Goal: Information Seeking & Learning: Learn about a topic

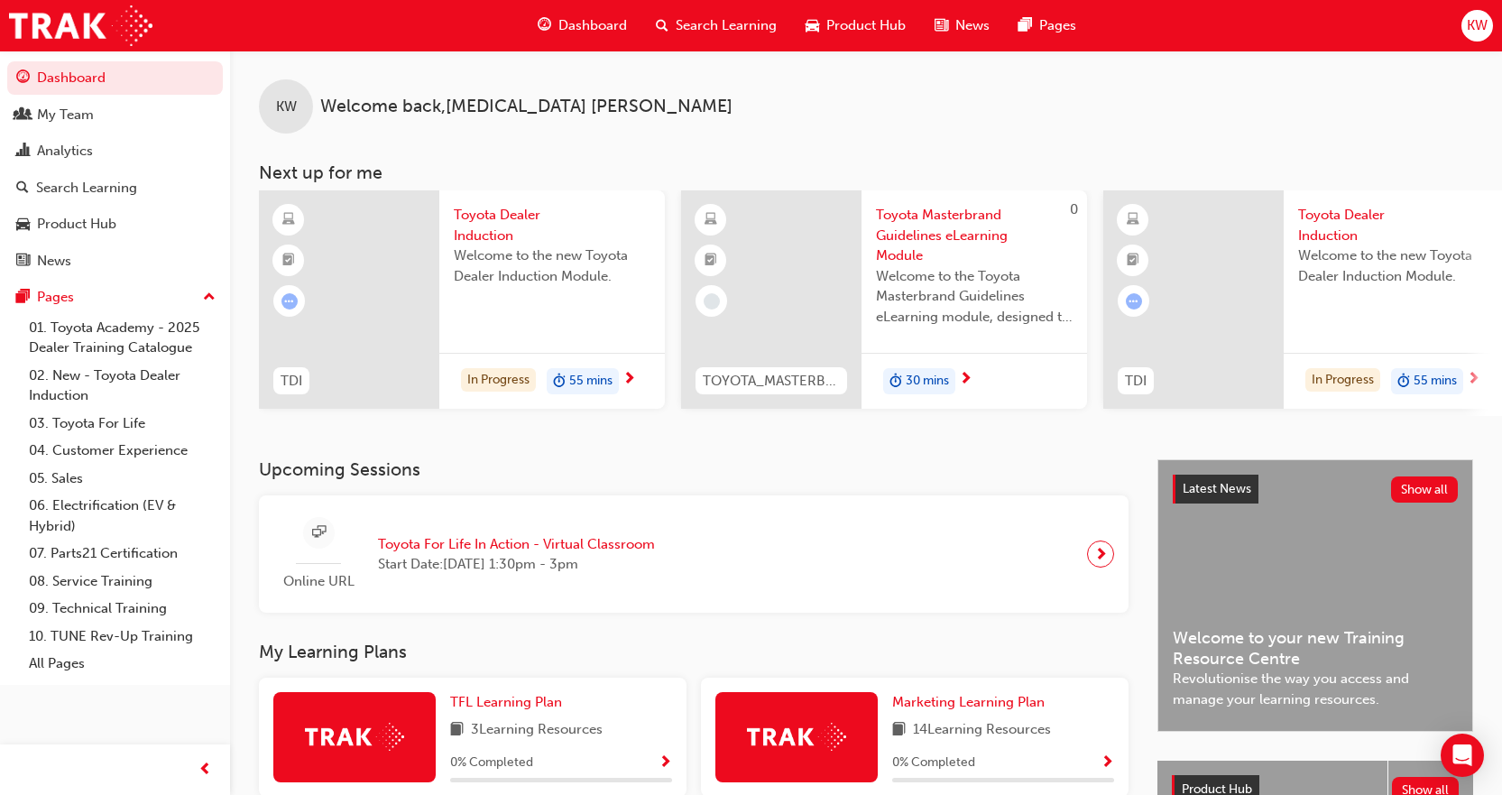
click at [627, 382] on span "next-icon" at bounding box center [629, 380] width 14 height 16
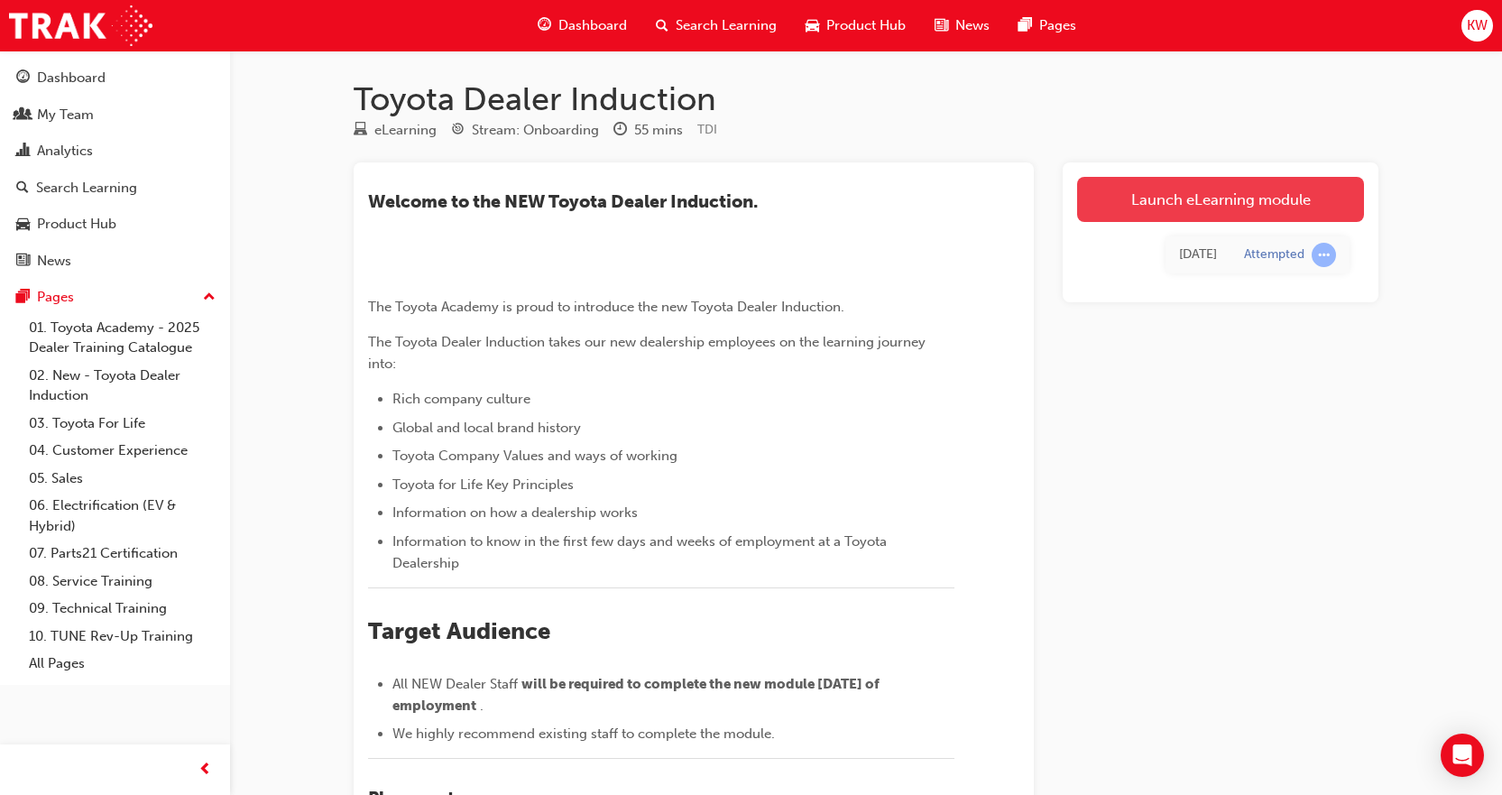
click at [1265, 200] on link "Launch eLearning module" at bounding box center [1220, 199] width 287 height 45
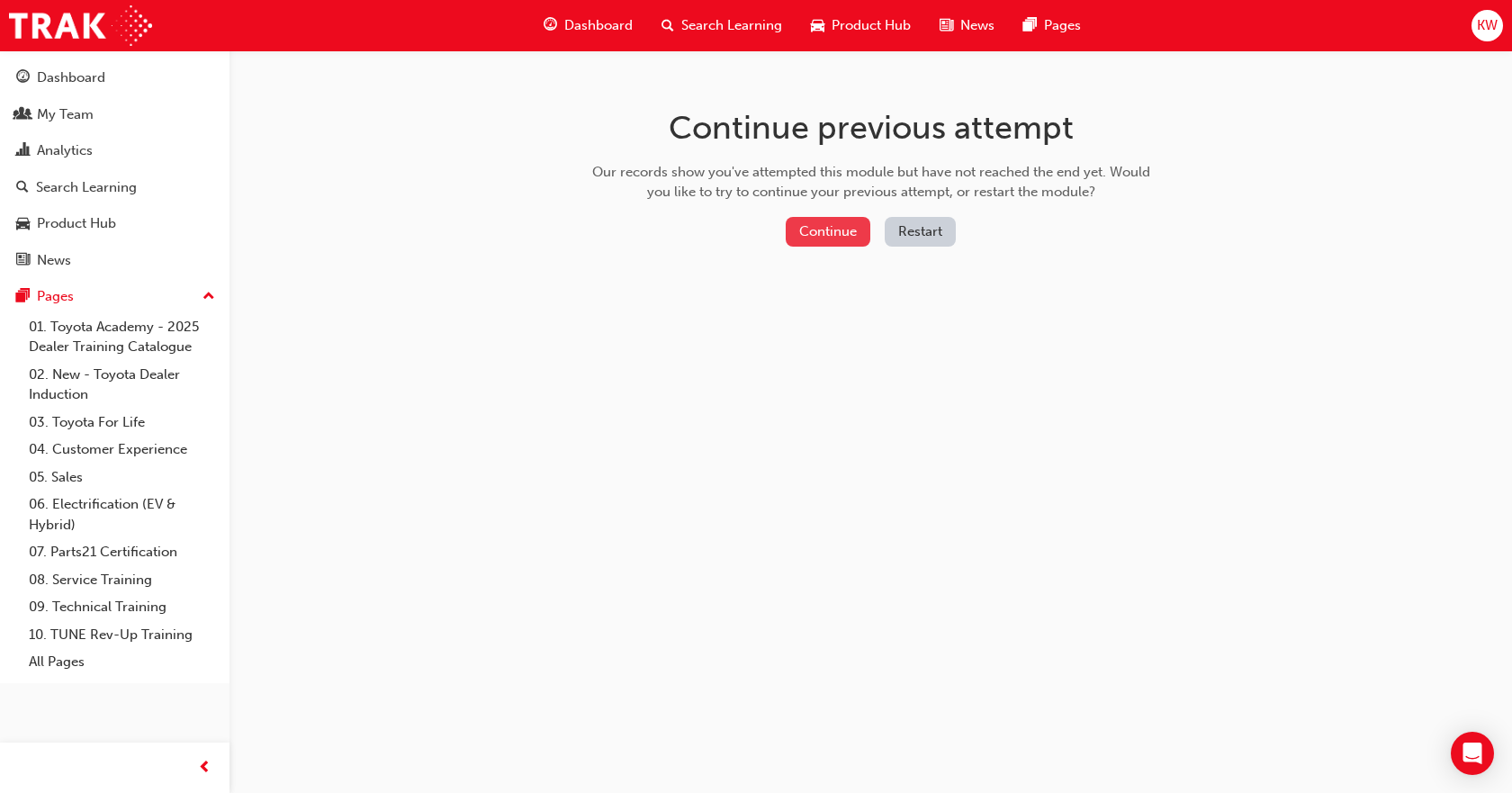
click at [821, 234] on button "Continue" at bounding box center [828, 231] width 85 height 30
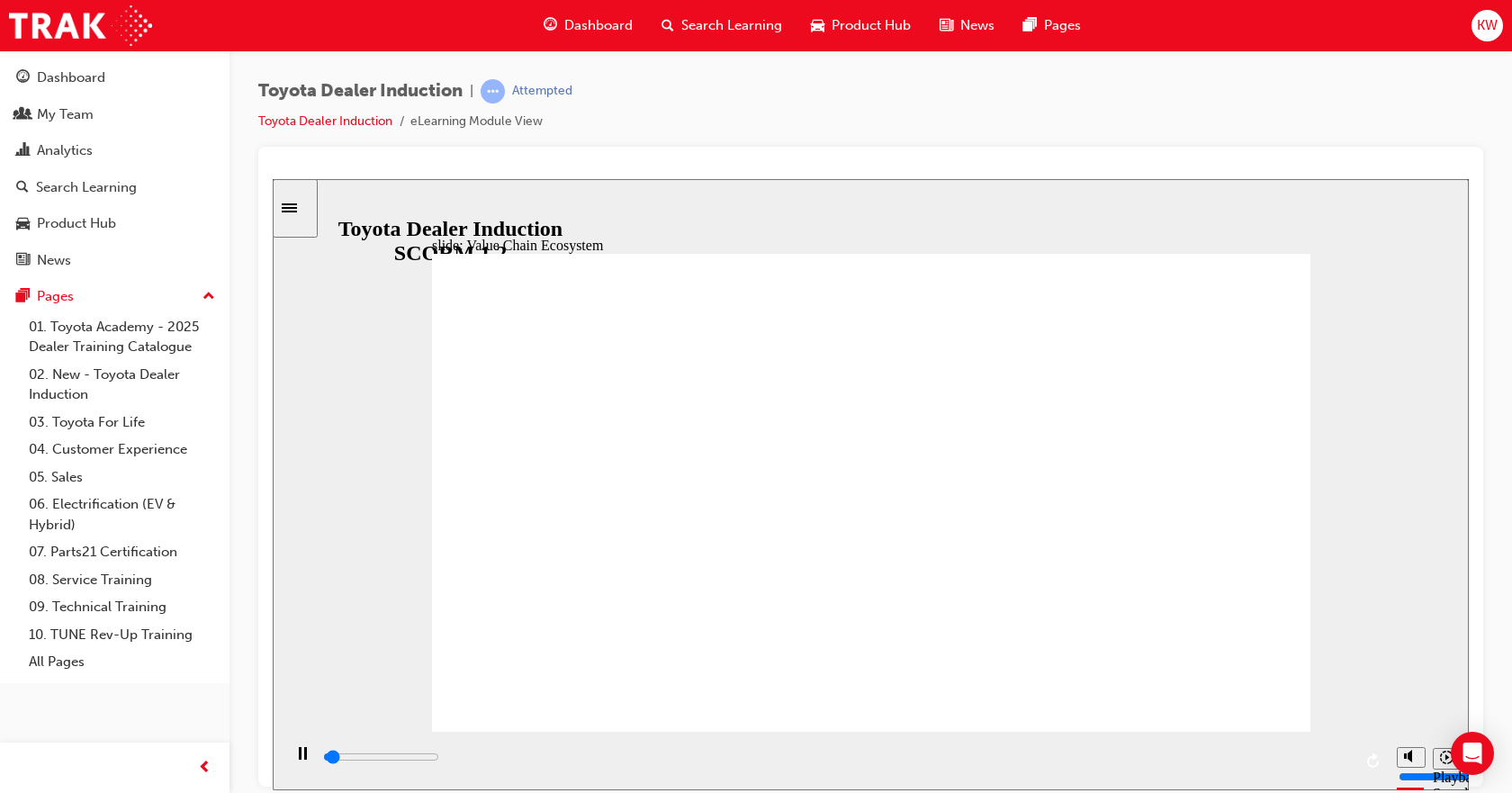
click at [304, 208] on icon "Sidebar Toggle" at bounding box center [294, 205] width 27 height 11
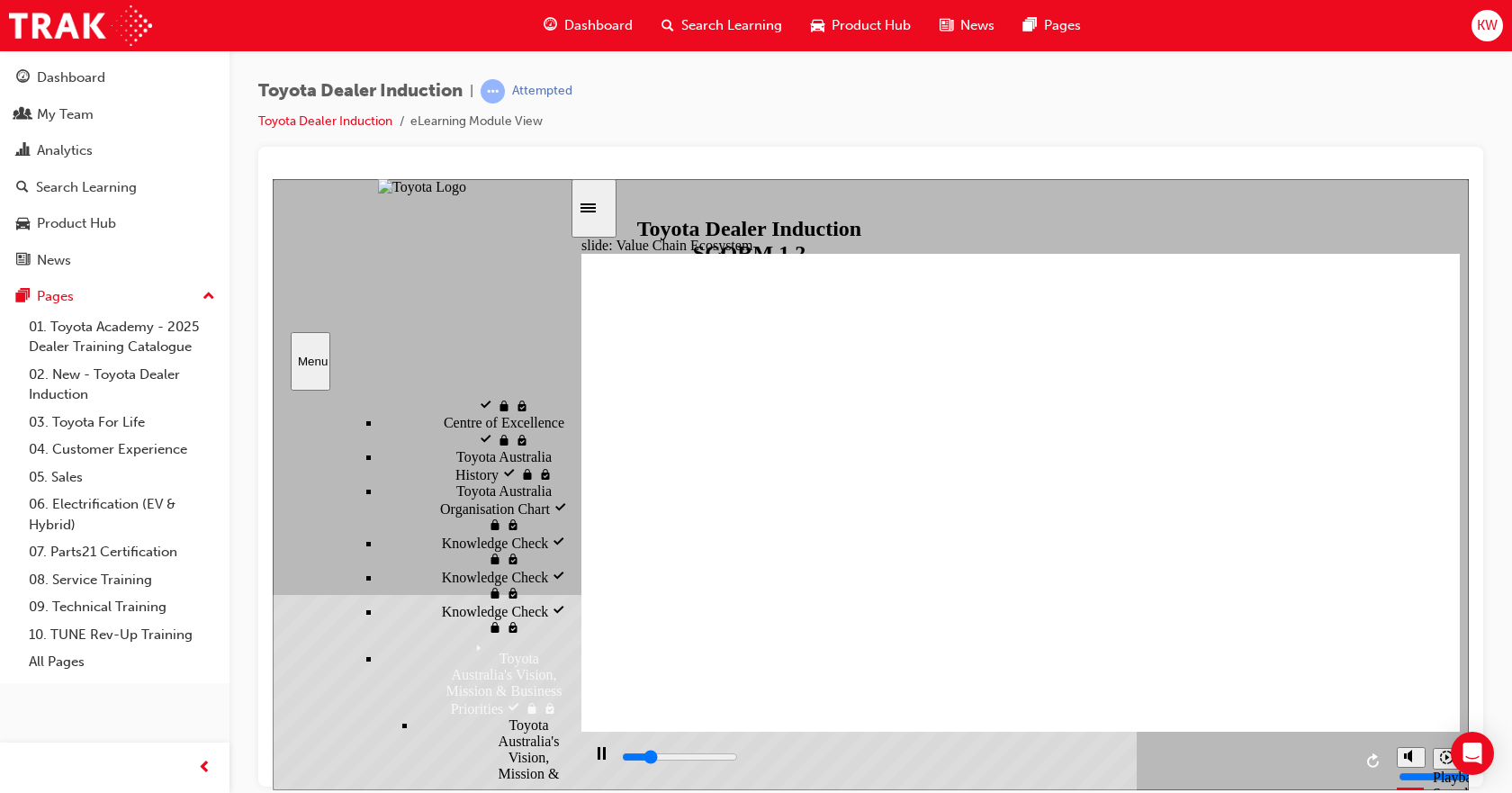
scroll to position [999, 0]
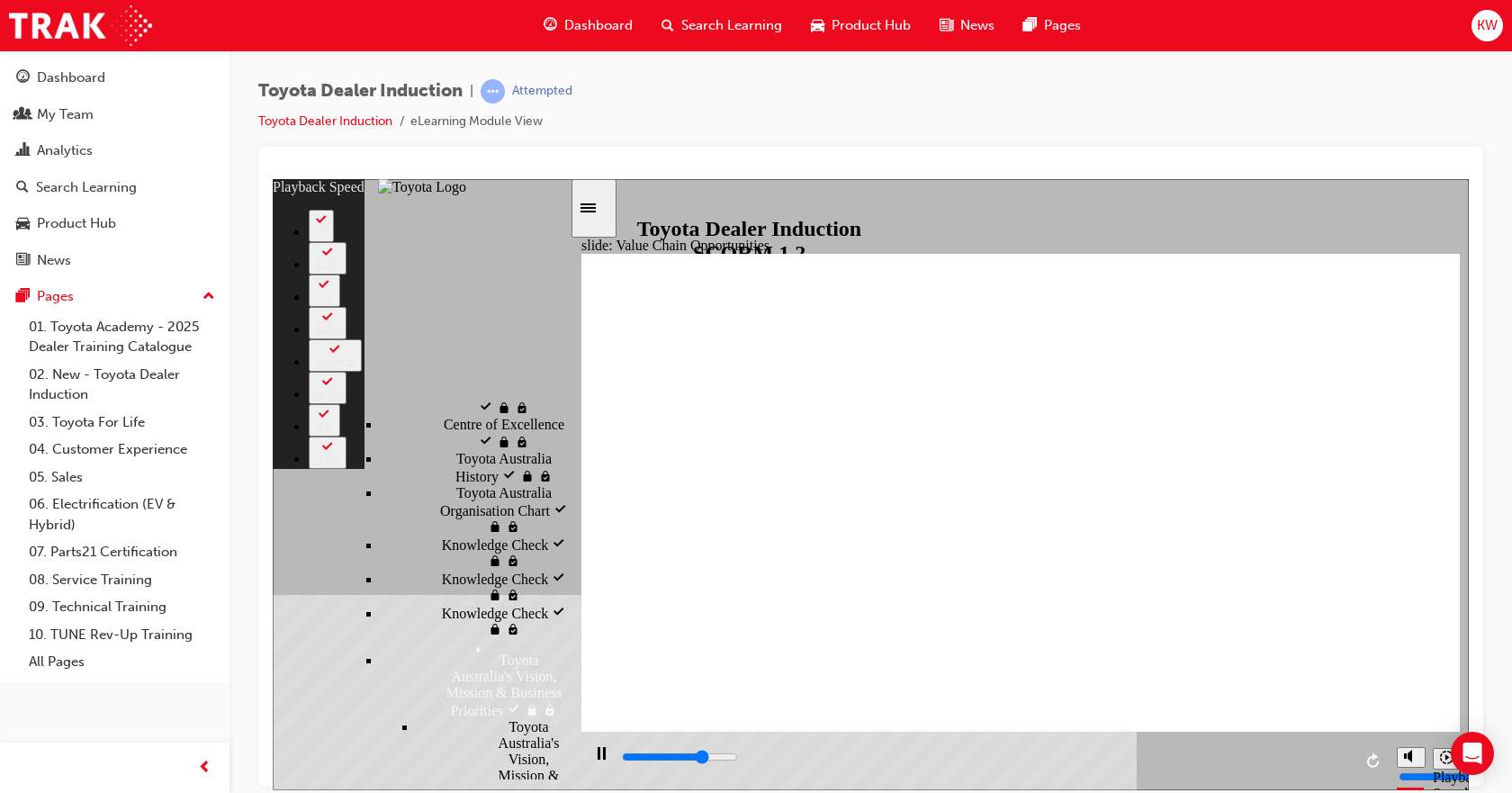
type input "8100"
type input "0"
type input "8400"
type input "1"
type input "8700"
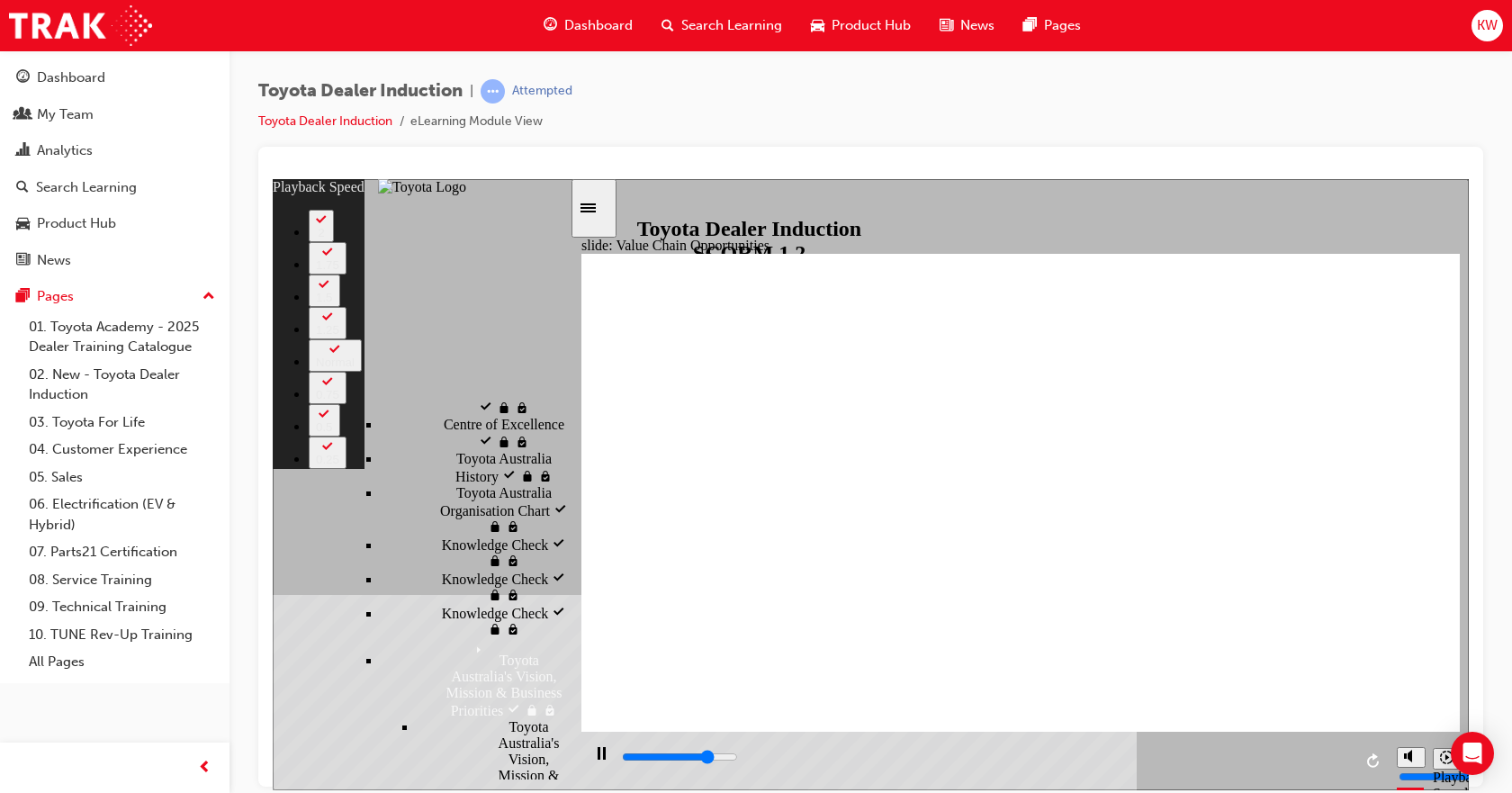
type input "1"
type input "8900"
type input "1"
type input "9100"
type input "1"
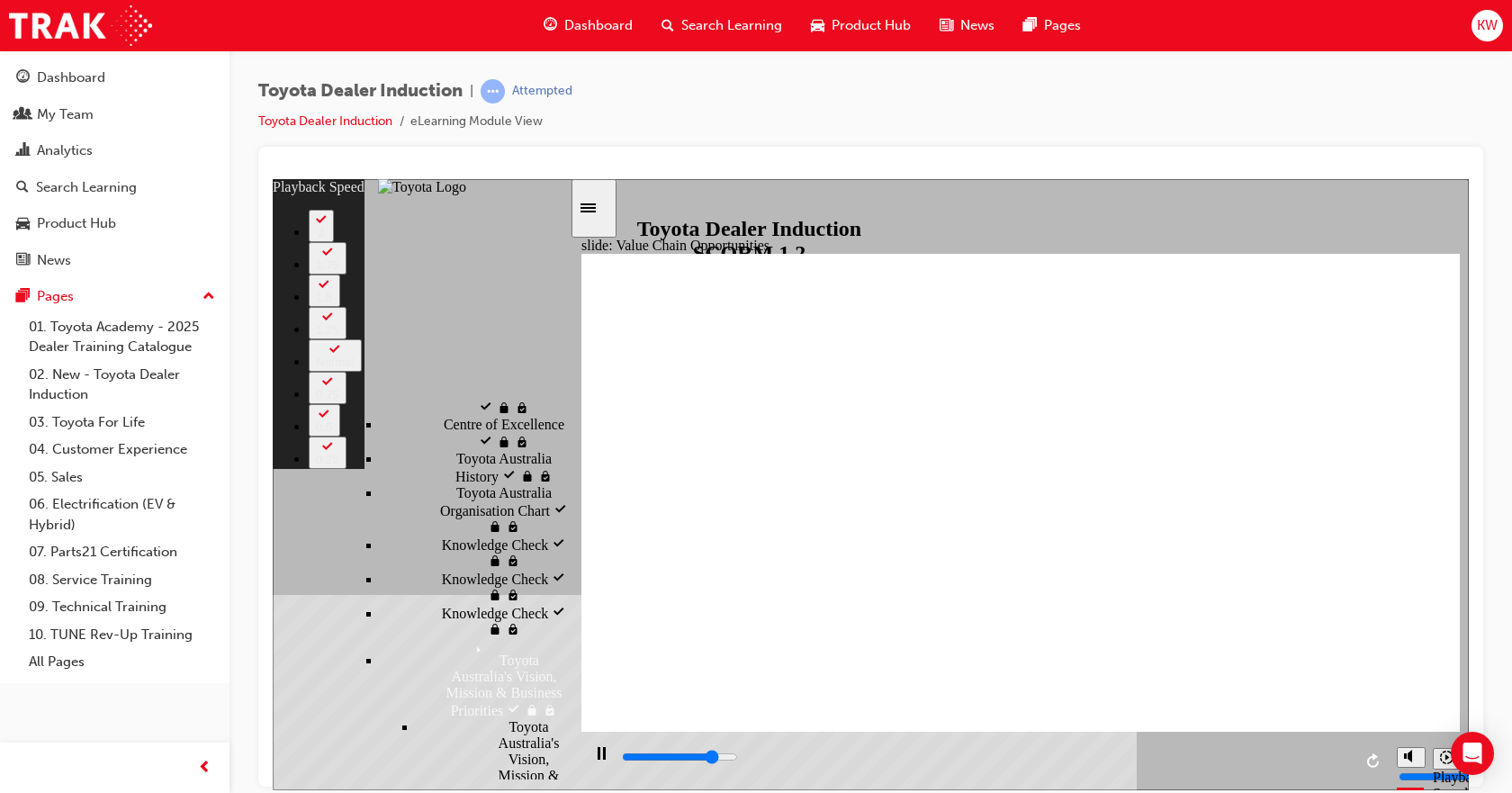
type input "9200"
type input "1"
type input "9500"
type input "2"
type input "9700"
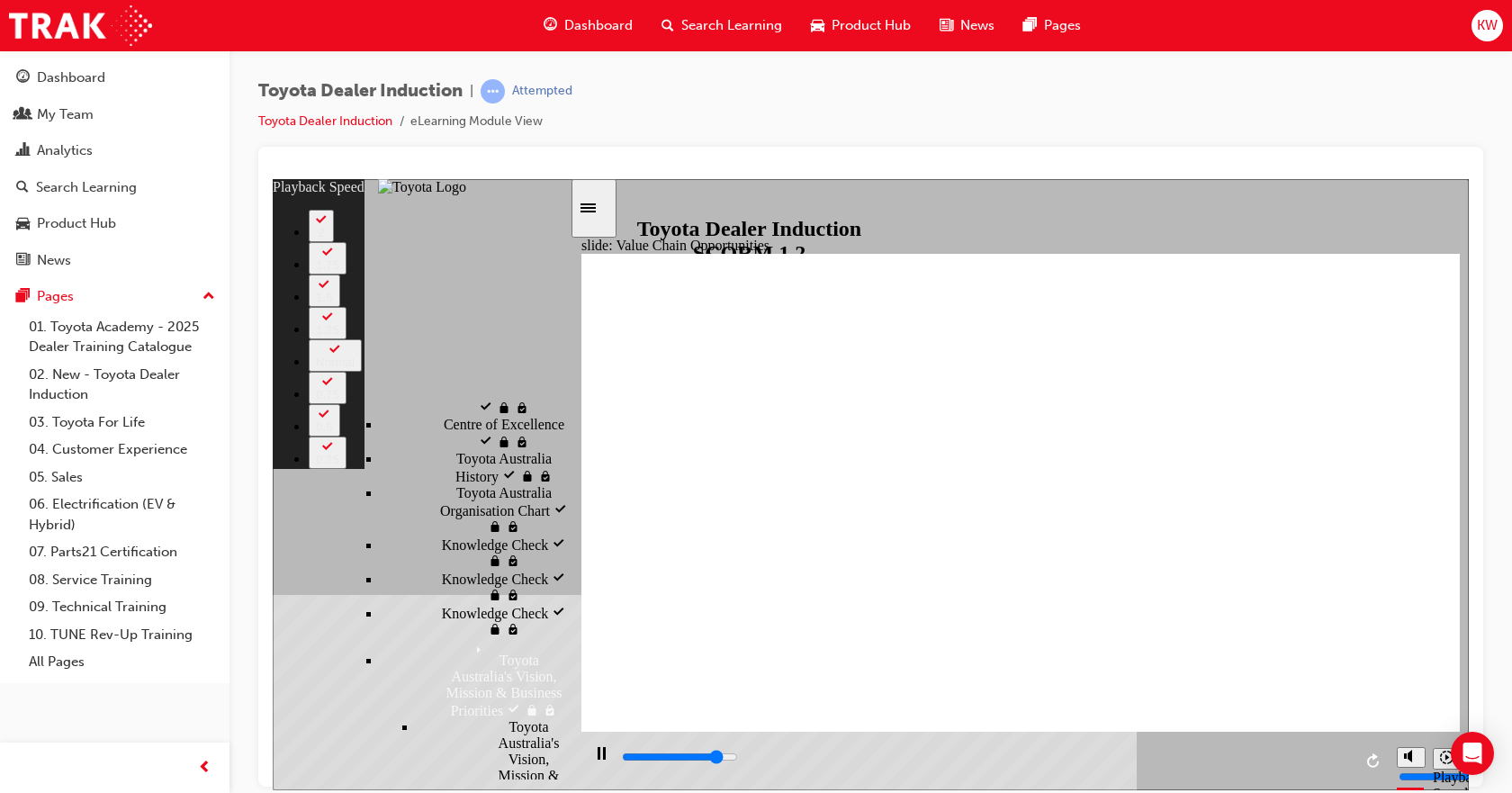
type input "2"
type input "10000"
type input "2"
type input "10300"
type input "2"
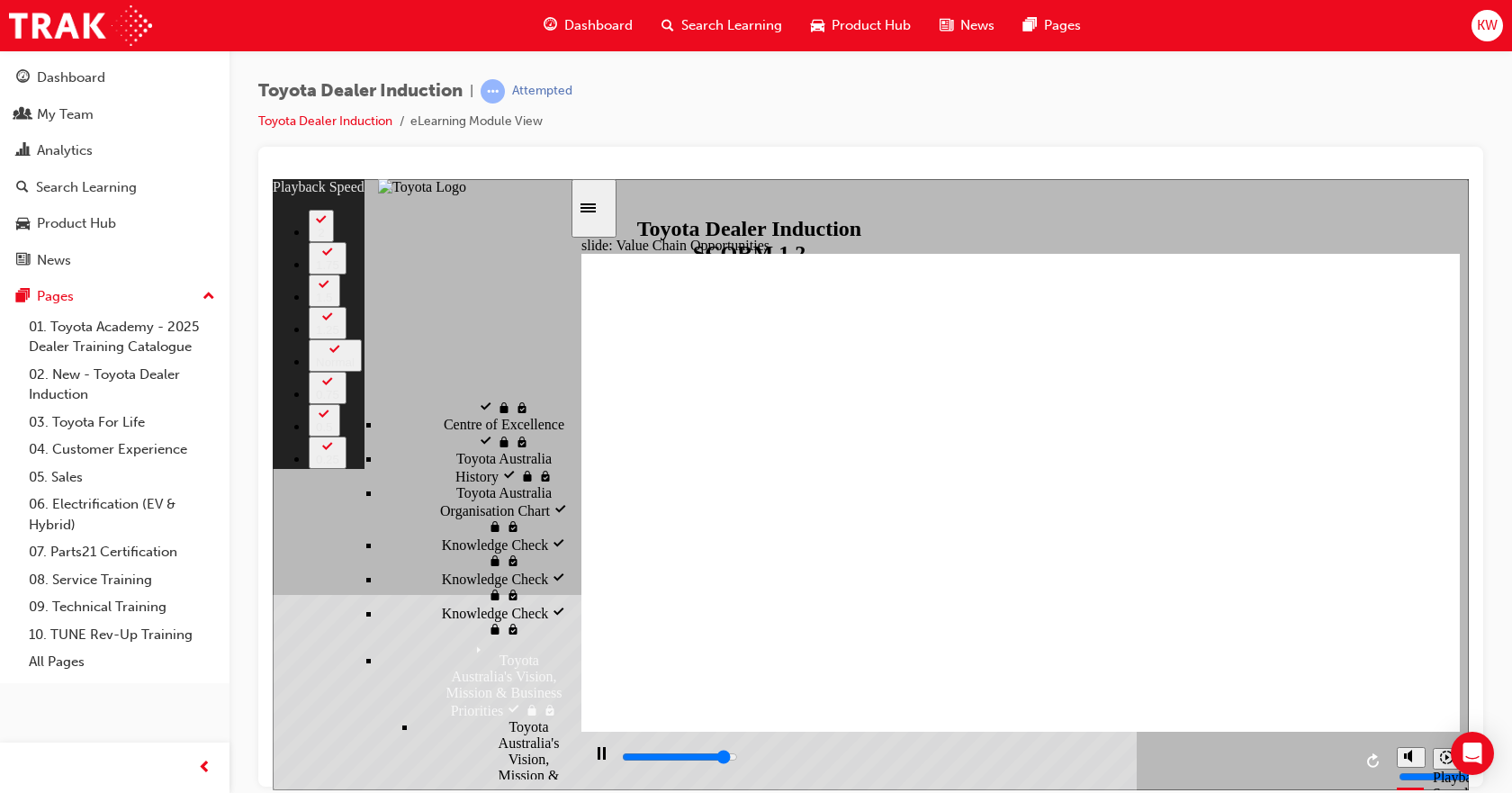
type input "10500"
type input "3"
type input "10800"
type input "3"
type input "11100"
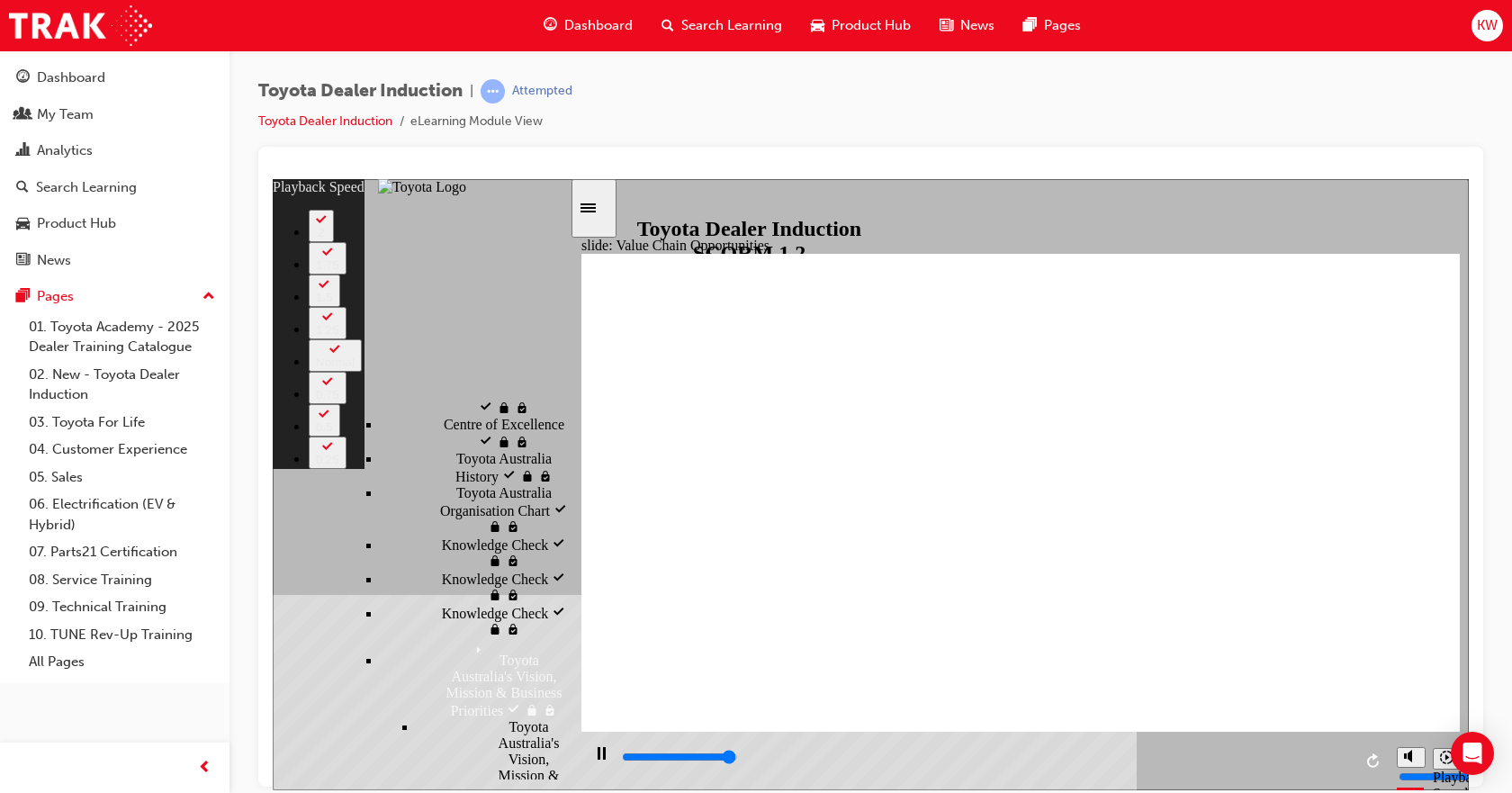
type input "3"
type input "11300"
type input "38"
click at [594, 759] on icon "Play (Ctrl+Alt+P)" at bounding box center [600, 753] width 12 height 14
type input "11300"
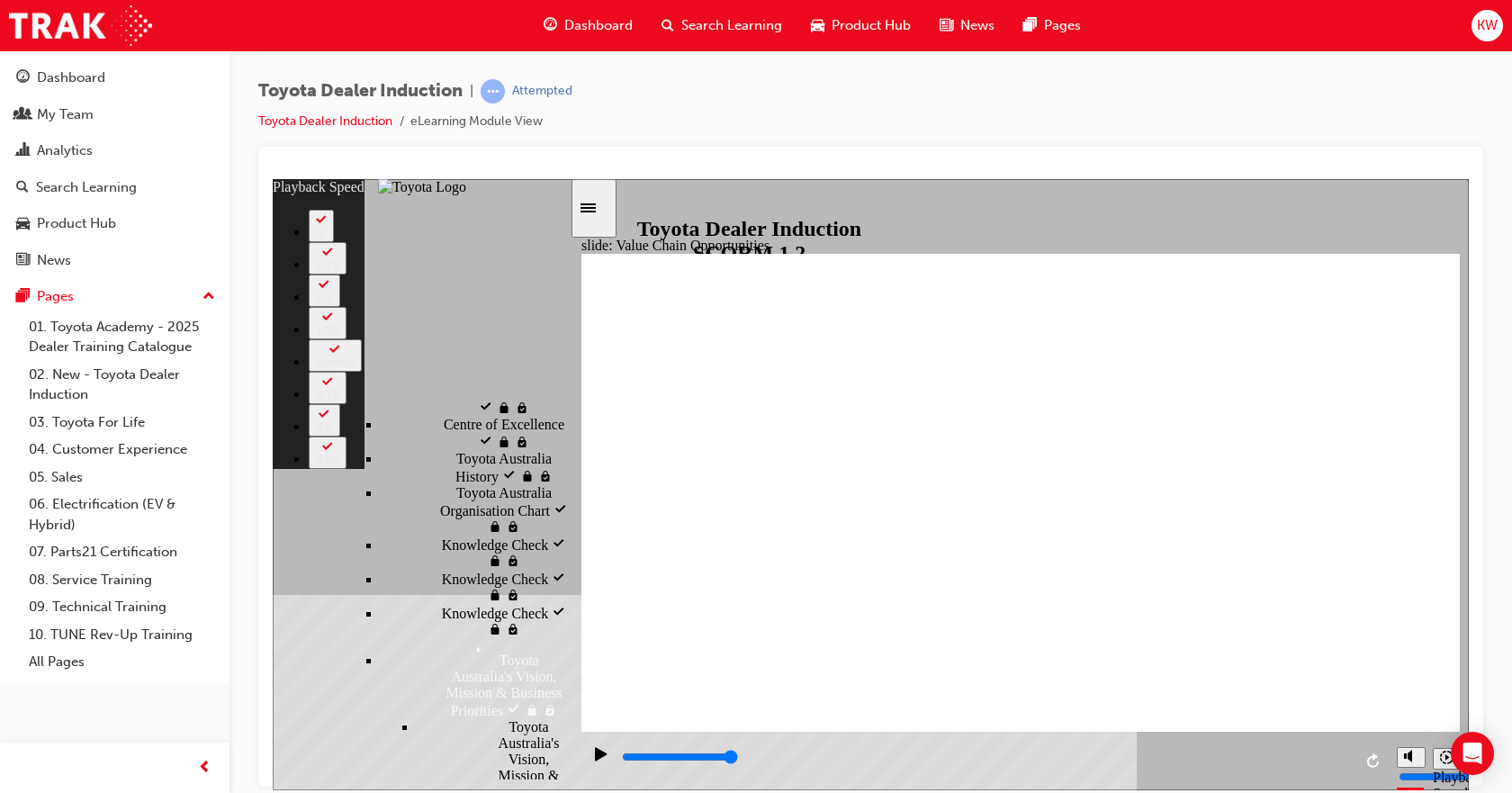
type input "64"
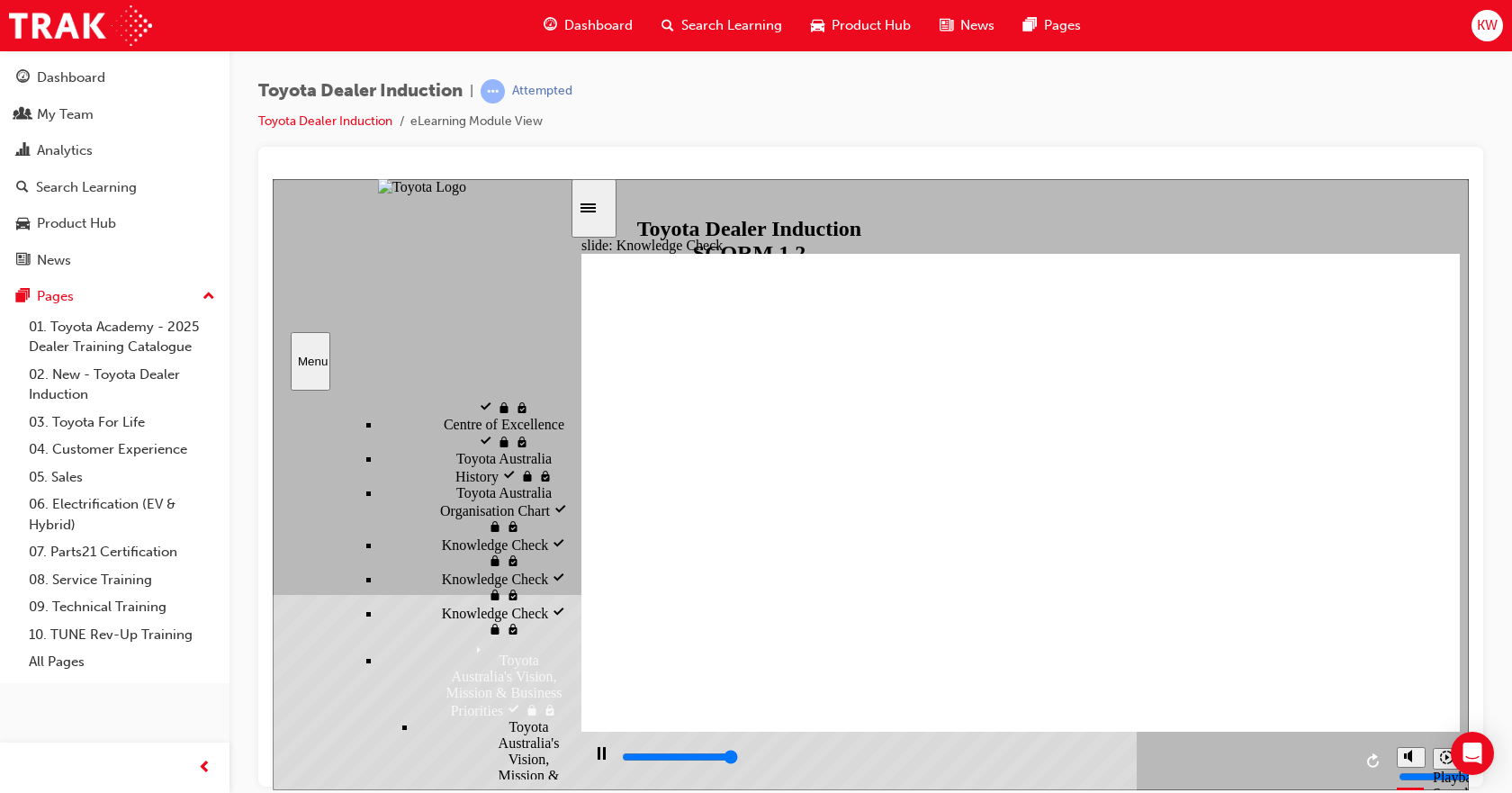
type input "5000"
radio input "true"
type input "5000"
drag, startPoint x: 818, startPoint y: 416, endPoint x: 830, endPoint y: 467, distance: 52.4
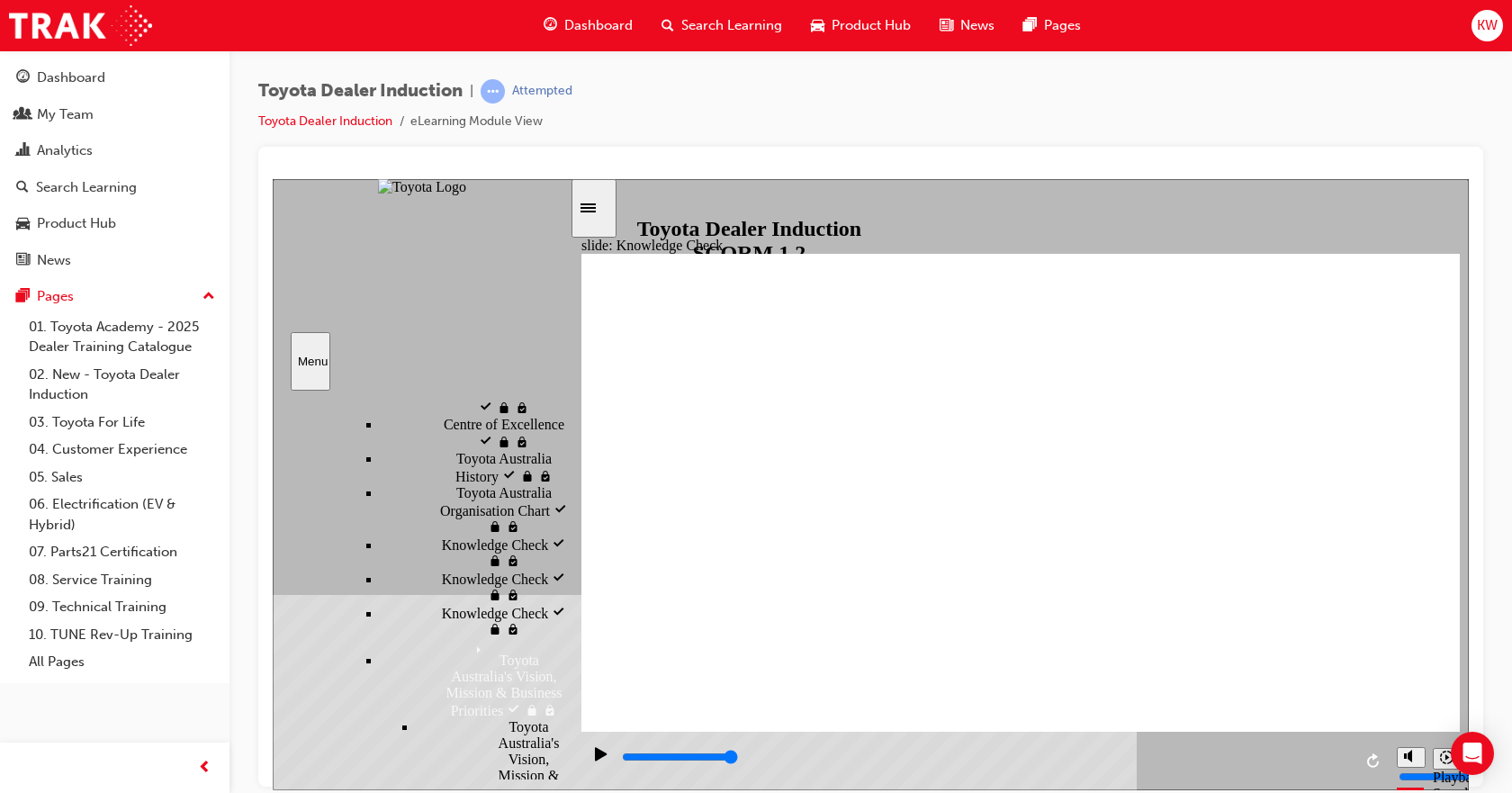
radio input "false"
radio input "true"
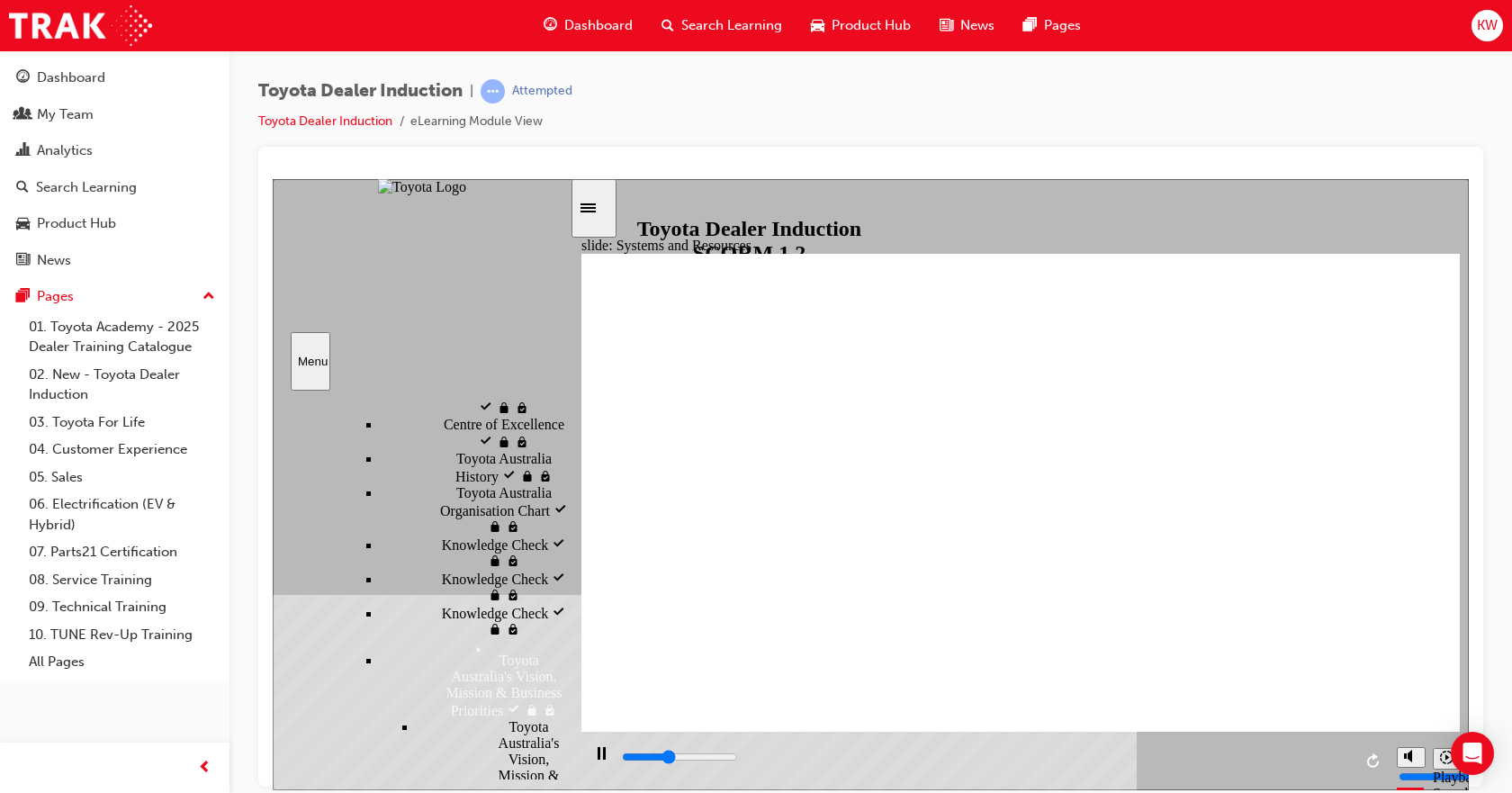
drag, startPoint x: 1010, startPoint y: 561, endPoint x: 658, endPoint y: 698, distance: 377.7
type input "3000"
radio input "true"
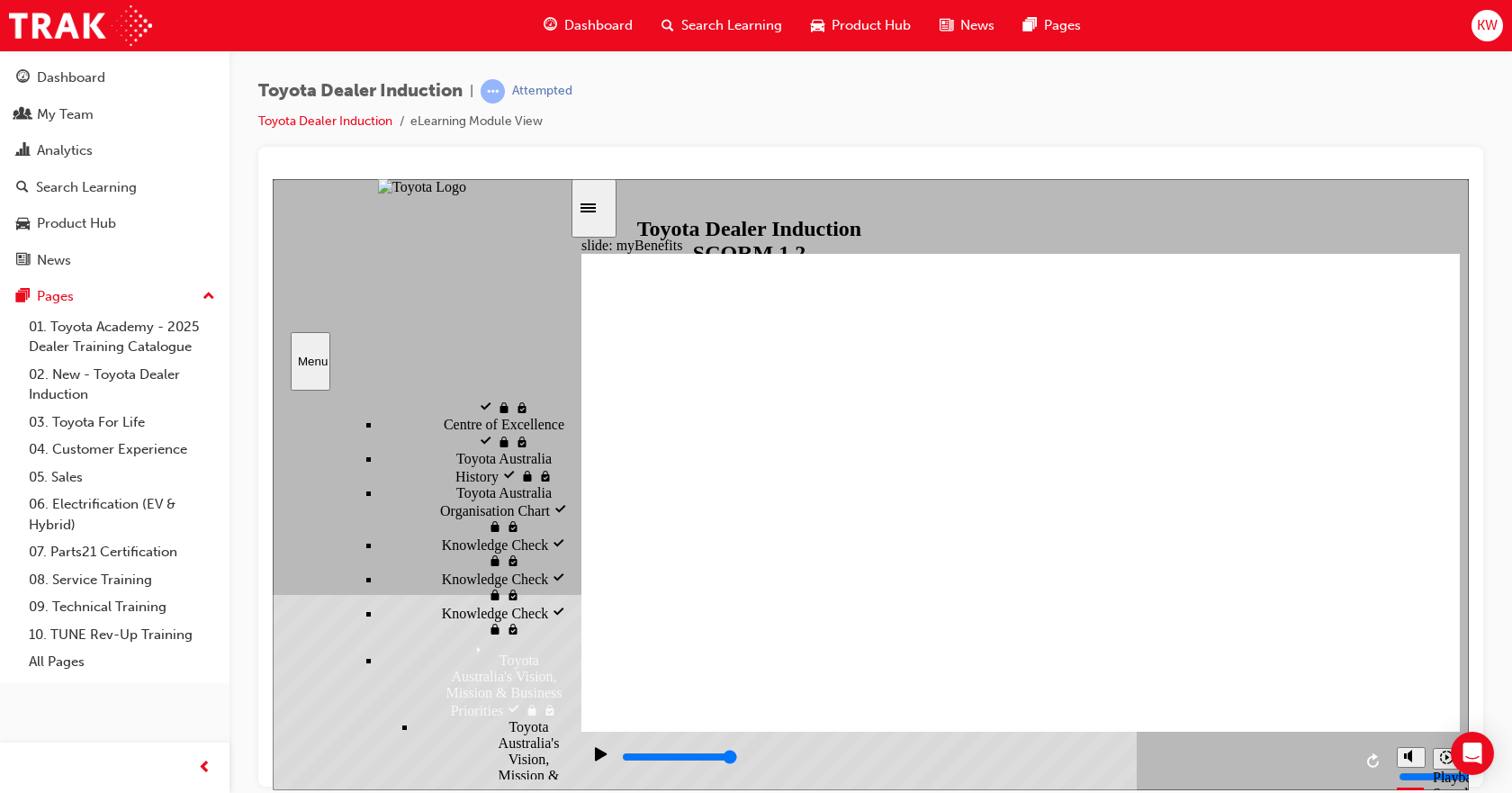
drag, startPoint x: 1323, startPoint y: 411, endPoint x: 1273, endPoint y: 456, distance: 67.3
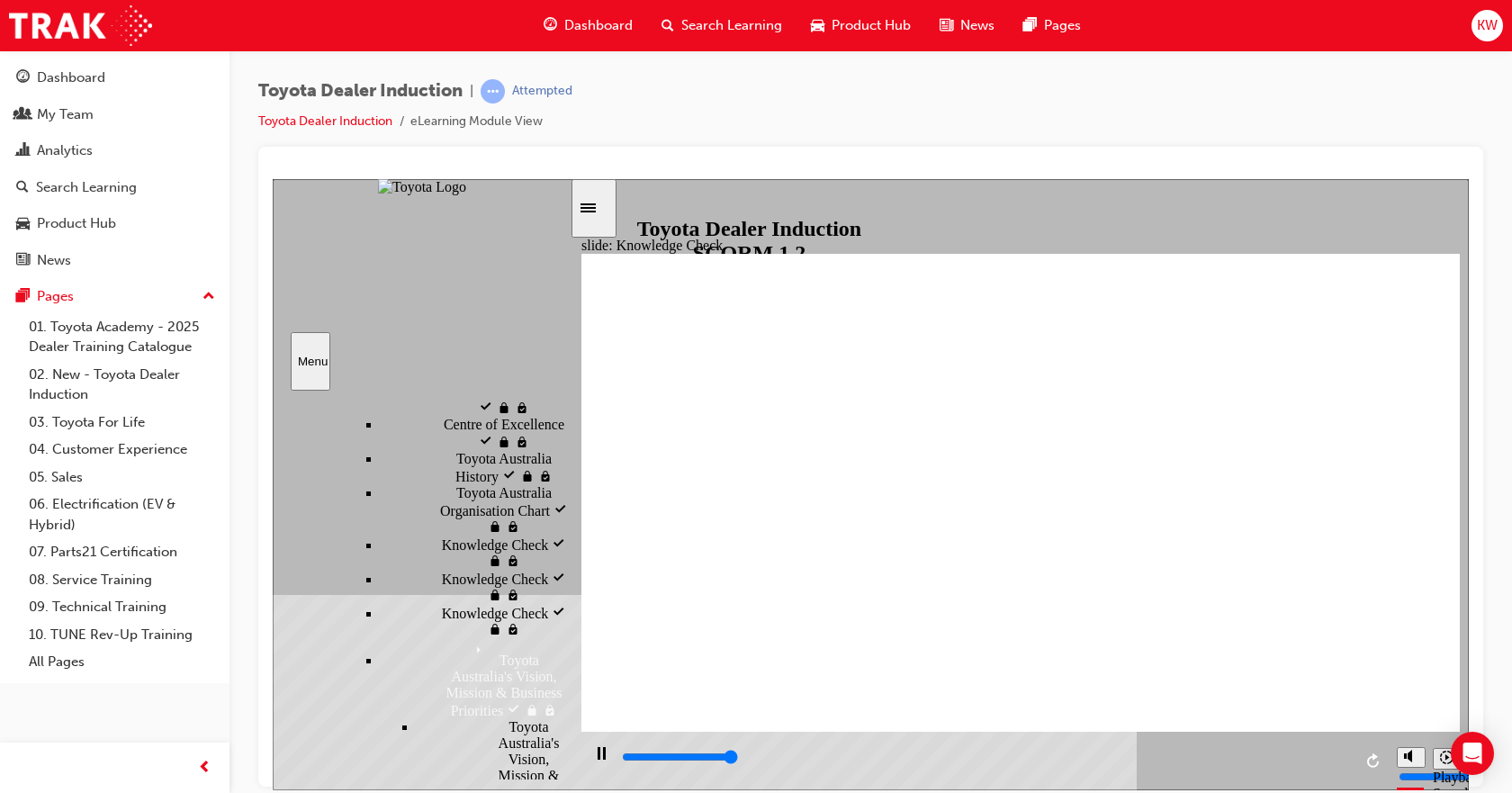
type input "5000"
type input "T"
type input "To"
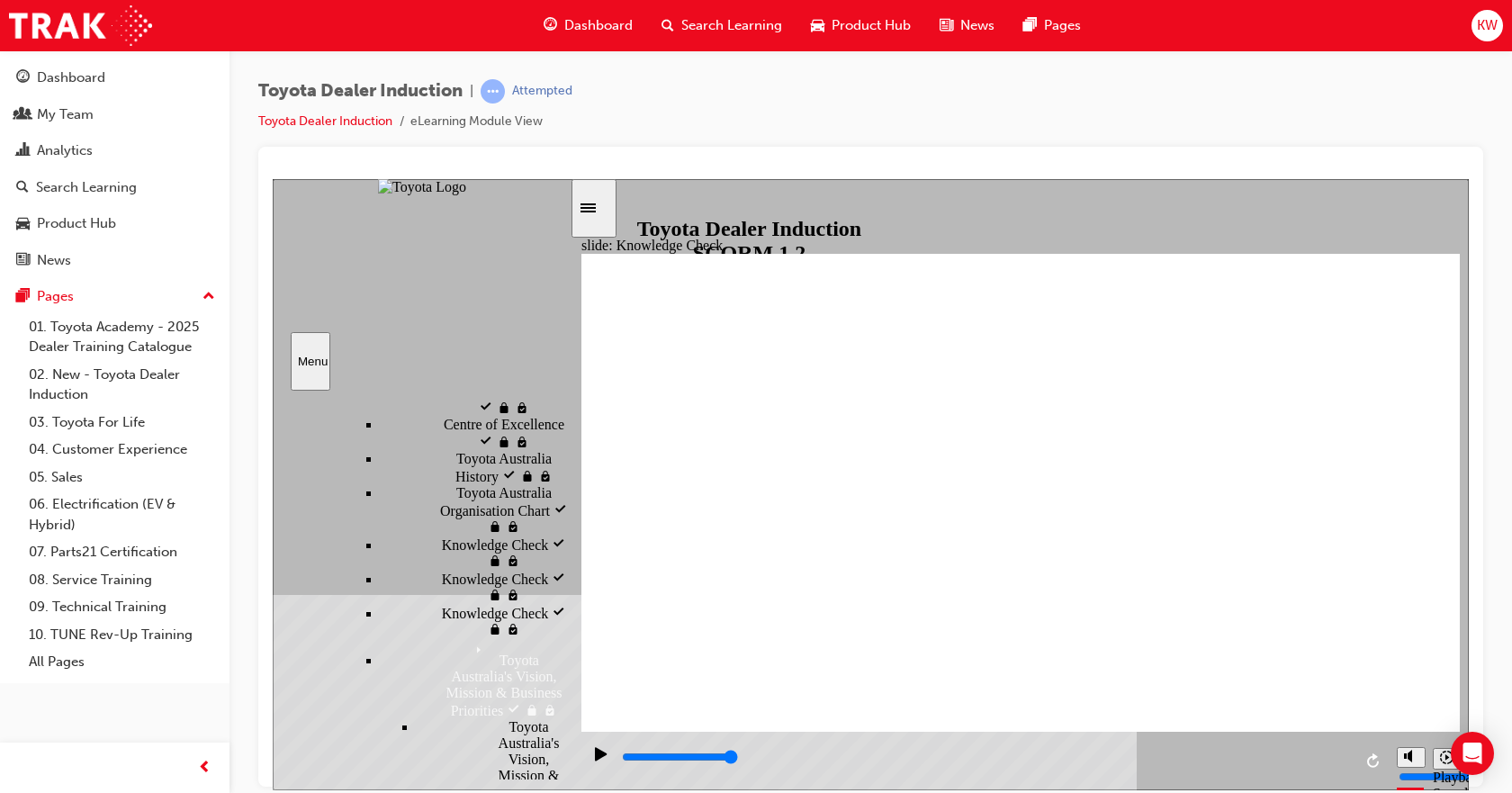
type input "Toy"
type input "Toyo"
type input "Toyot"
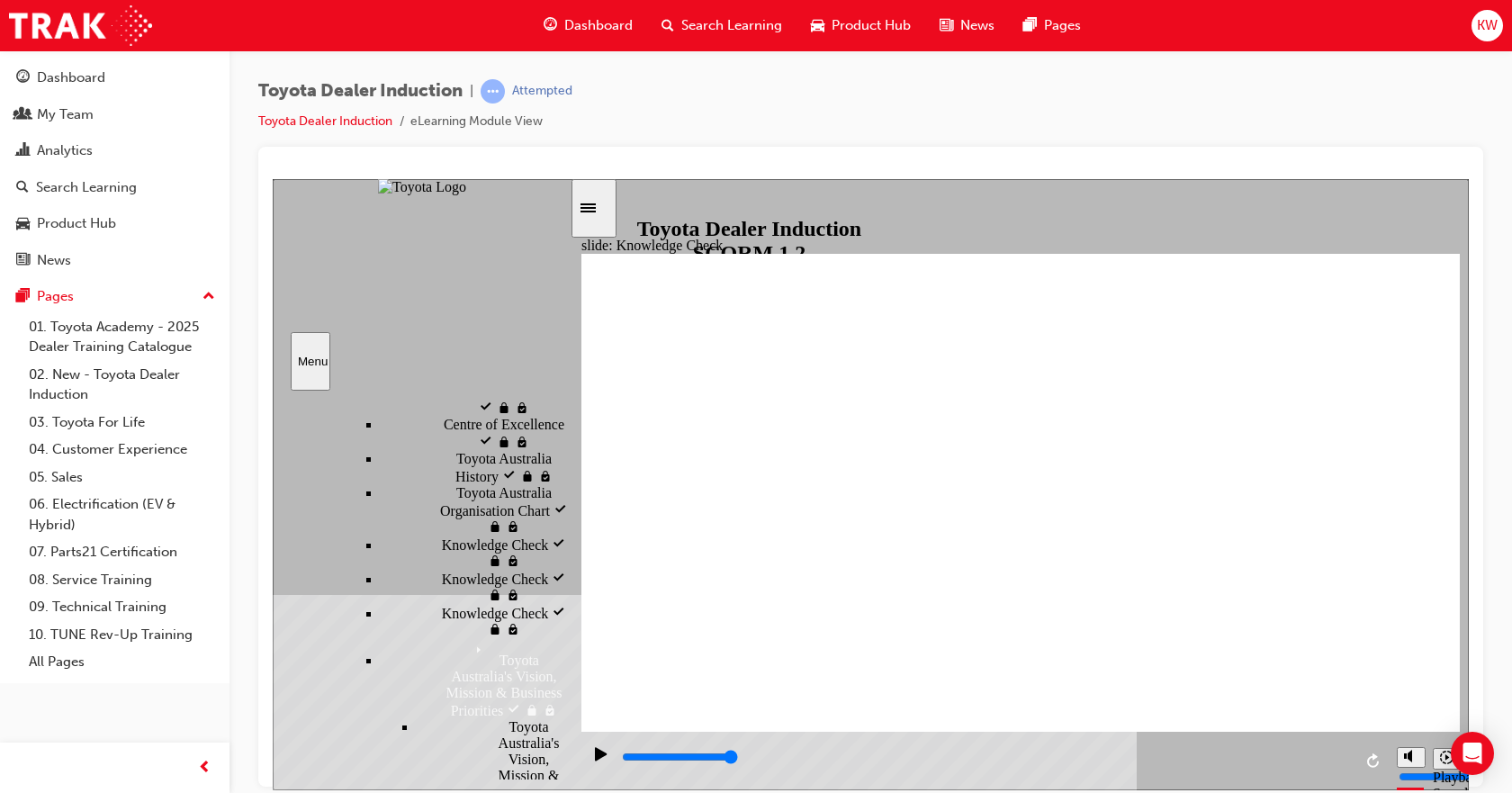
type input "Toyot"
type input "Toyota"
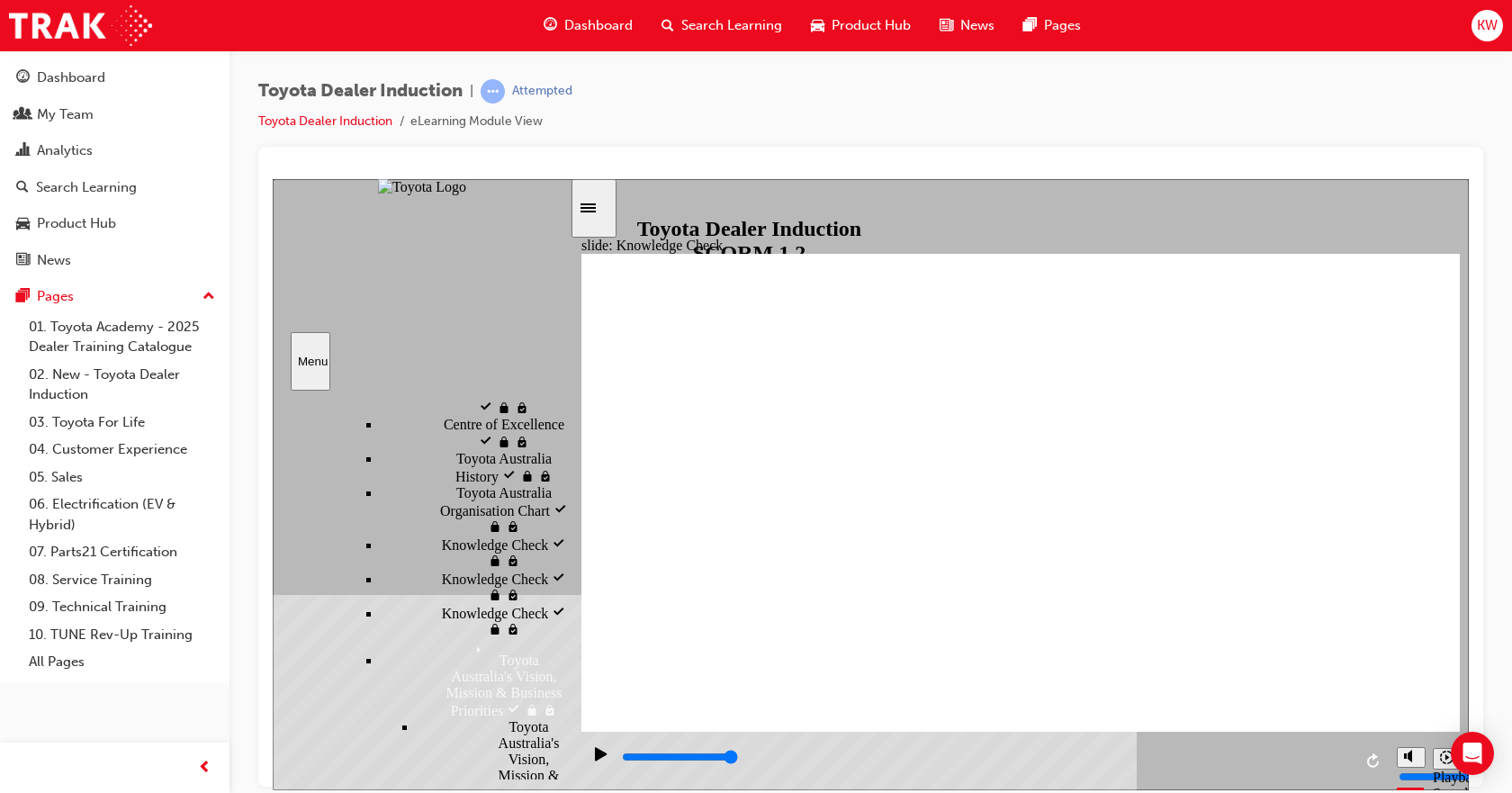
type input "Toyota C"
type input "Toyota Ce"
type input "Toyota Cen"
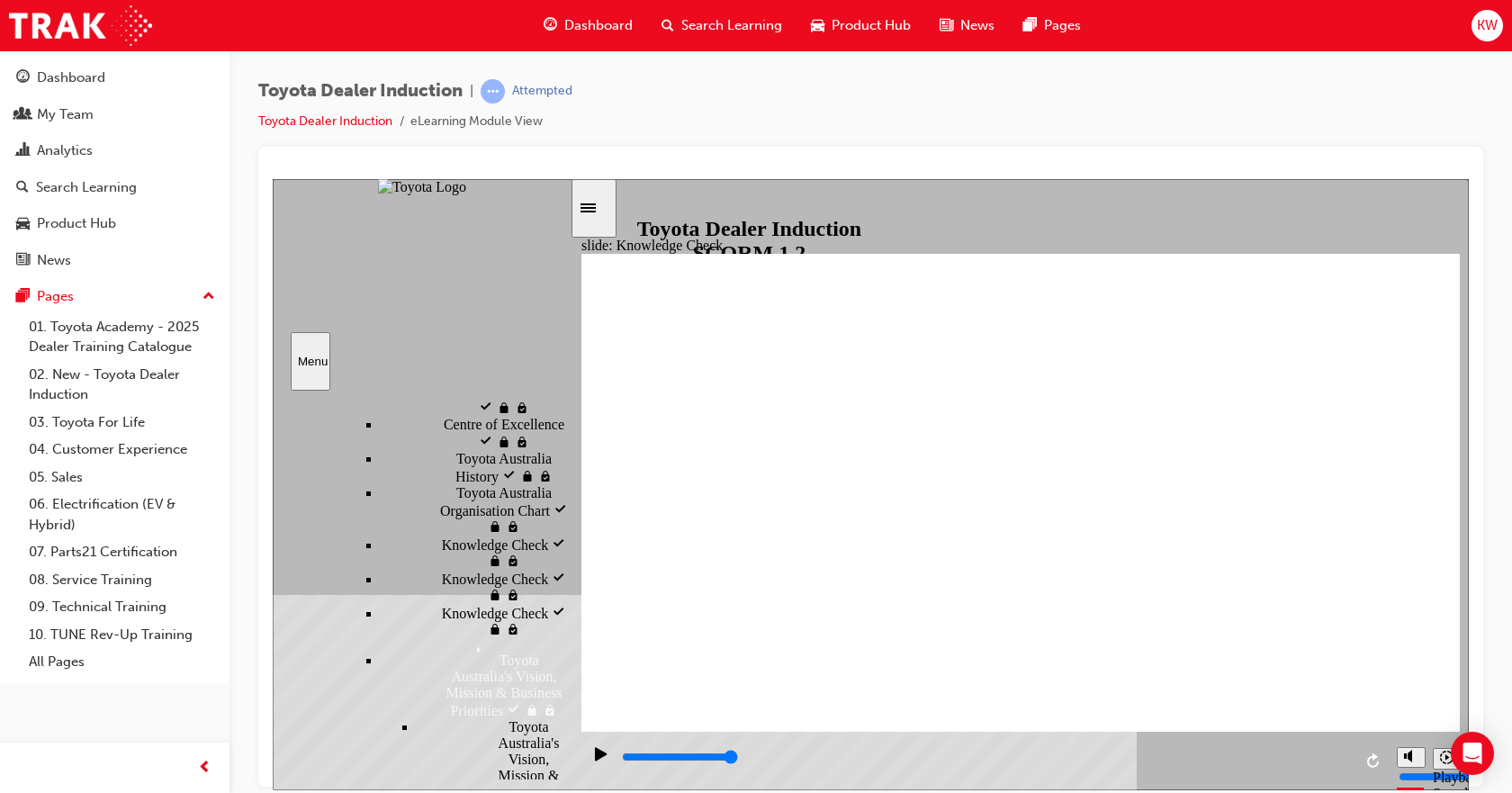
type input "Toyota Cen"
type input "Toyota Cent"
type input "Toyota Centr"
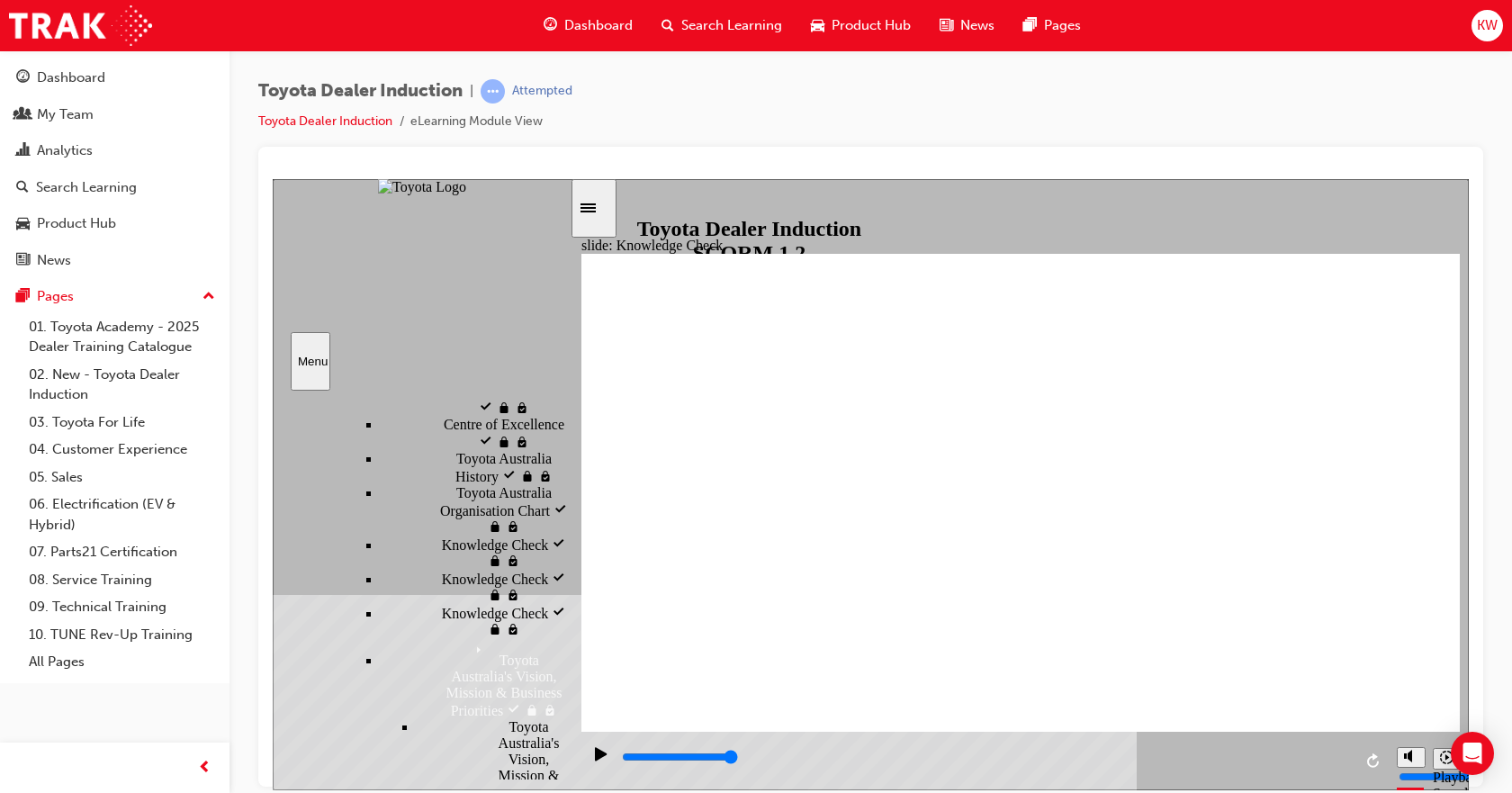
type input "Toyota Centra"
type input "Toyota Central"
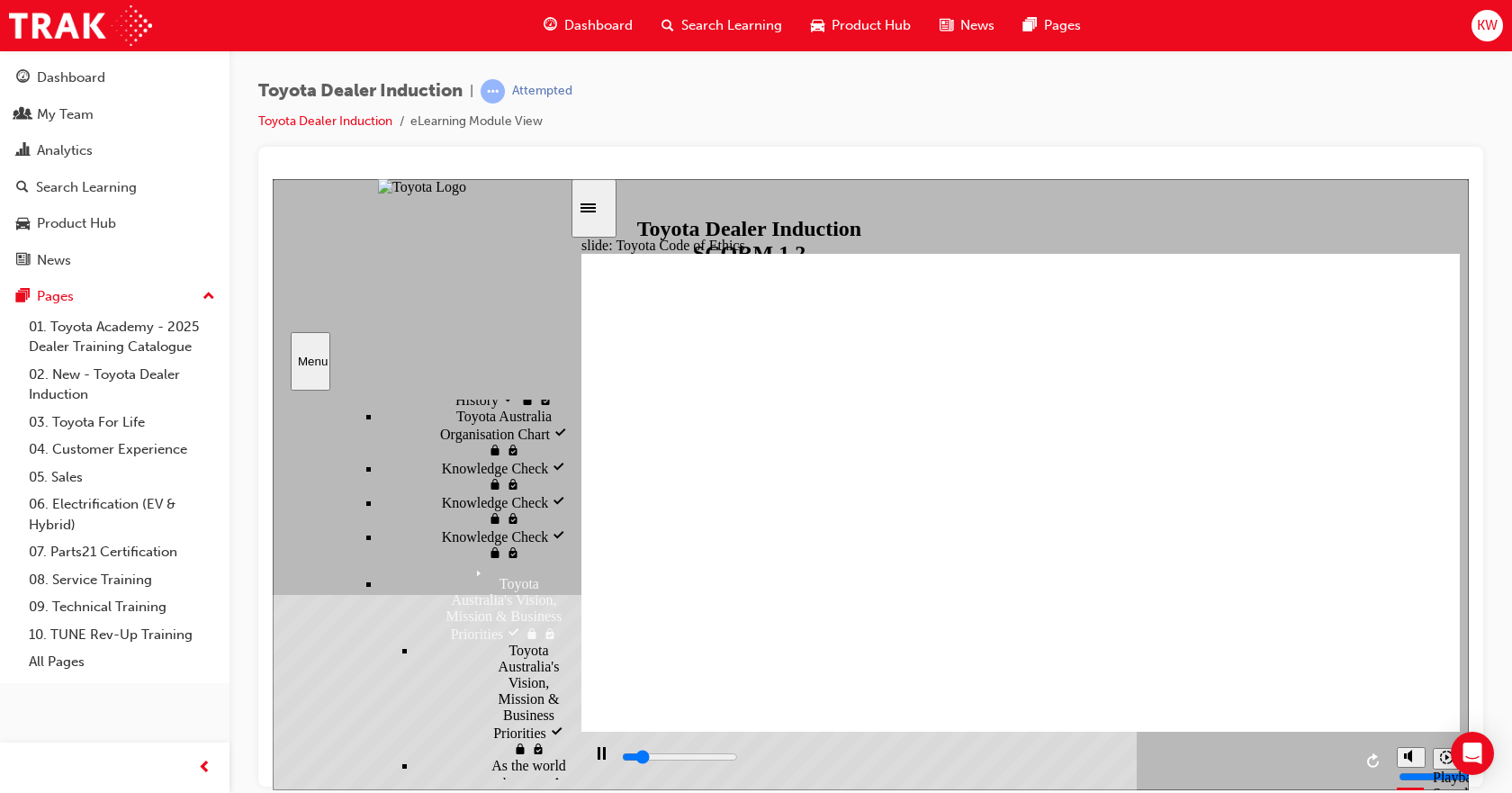
scroll to position [1052, 0]
click at [597, 751] on icon "Pause (Ctrl+Alt+P)" at bounding box center [601, 752] width 8 height 13
click at [588, 750] on div "Play (Ctrl+Alt+P)" at bounding box center [600, 761] width 31 height 31
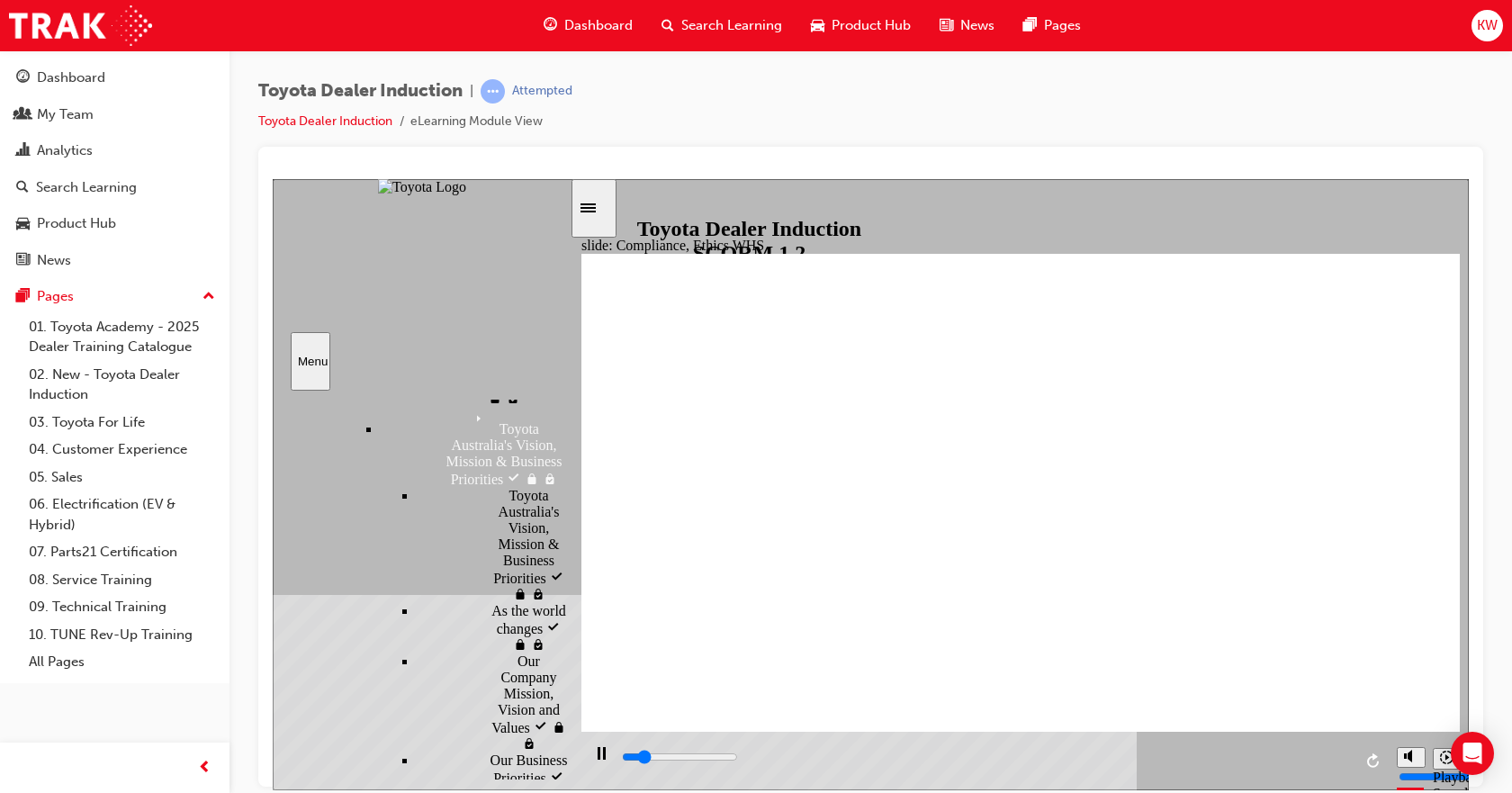
scroll to position [1233, 0]
type input "6800"
checkbox input "true"
type input "8400"
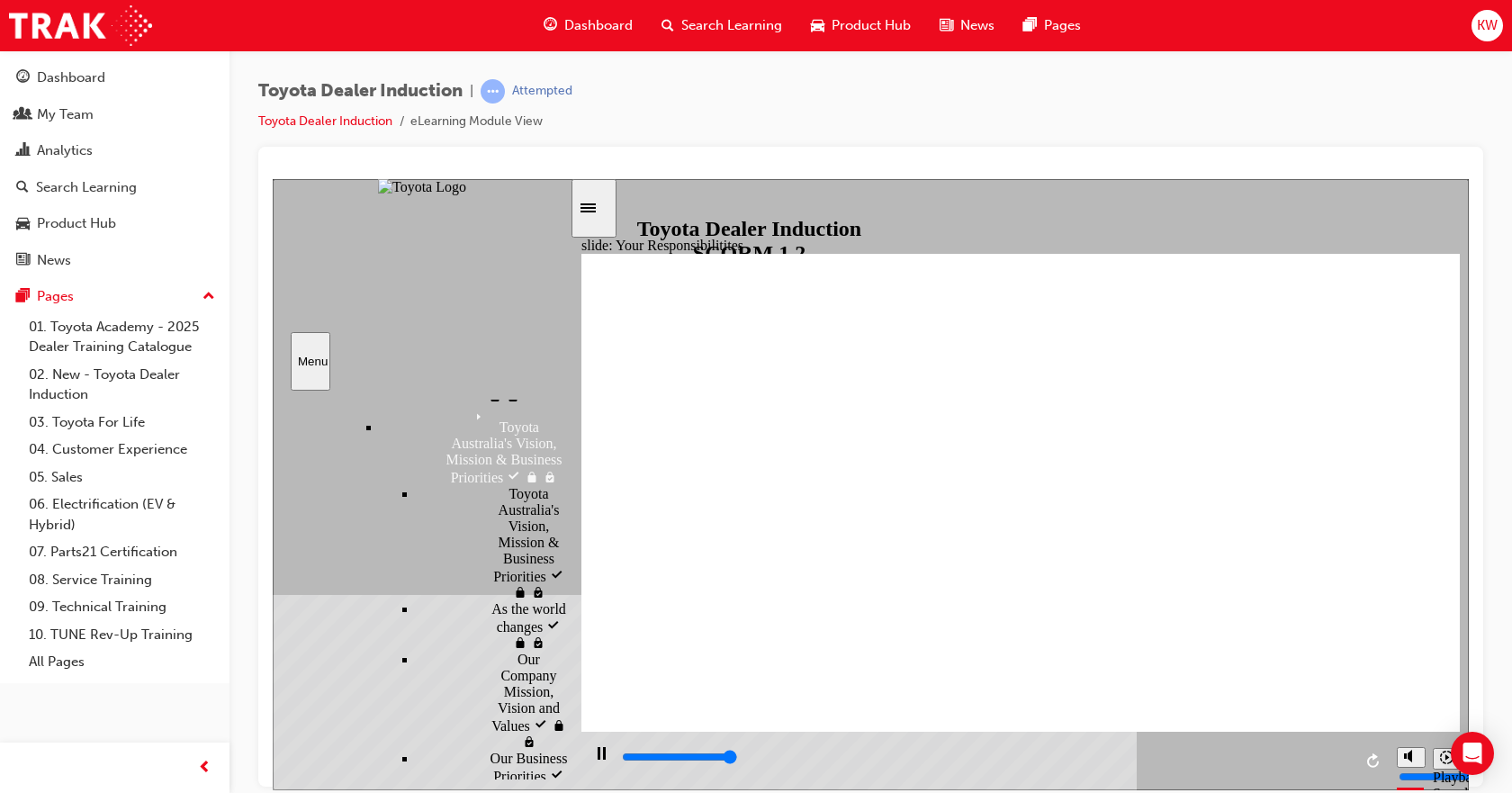
checkbox input "true"
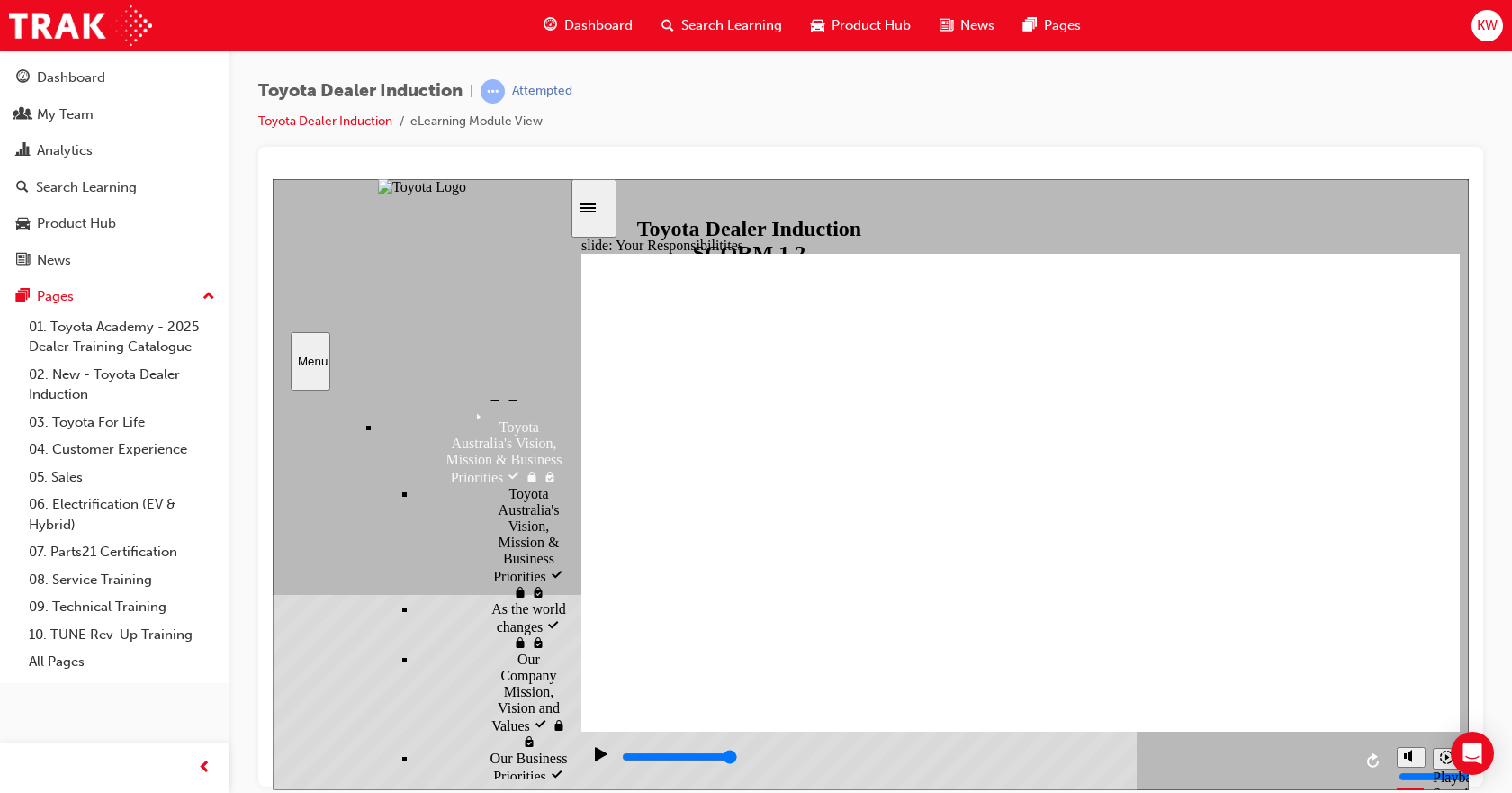
checkbox input "false"
checkbox input "true"
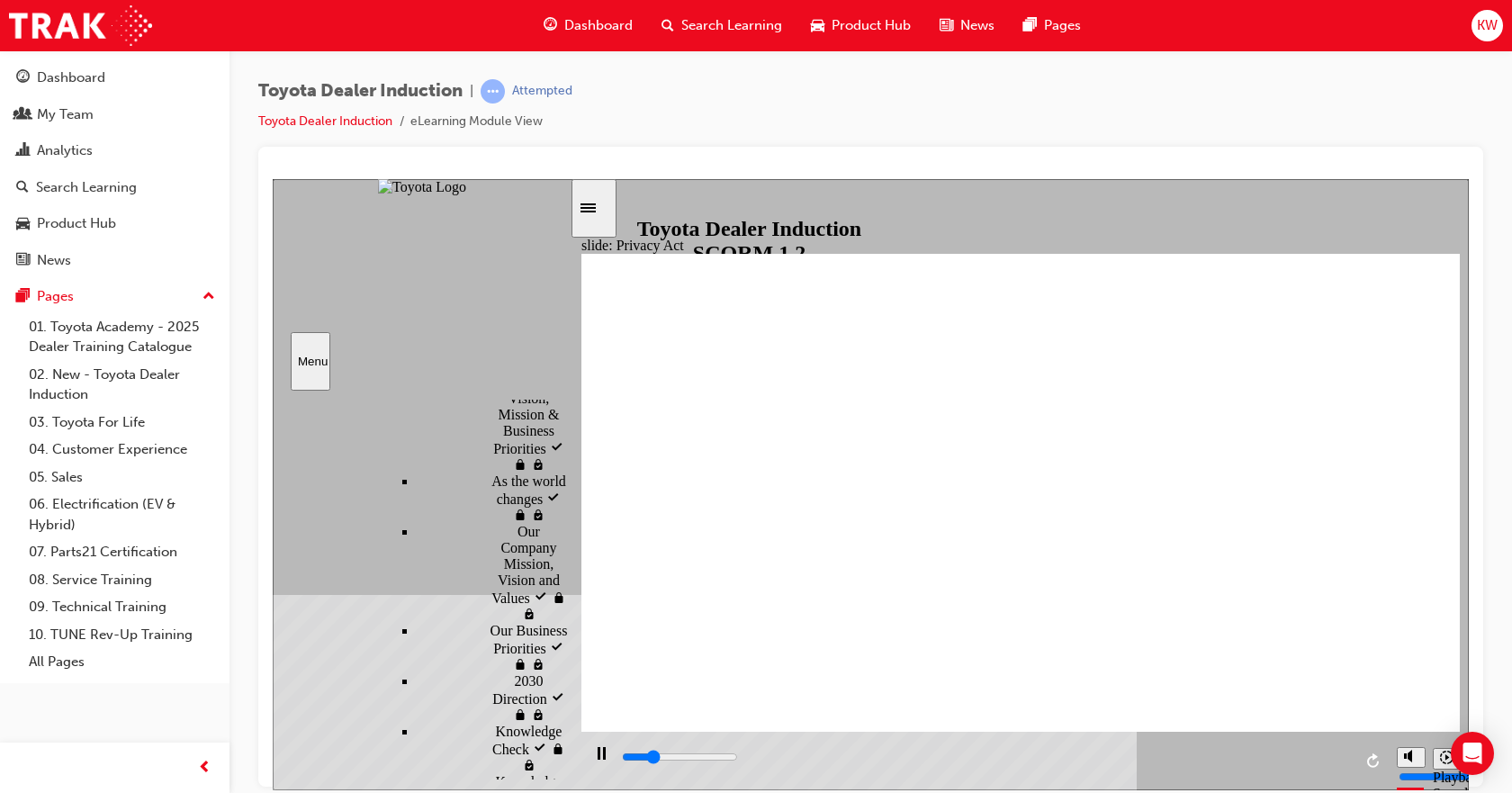
scroll to position [1364, 0]
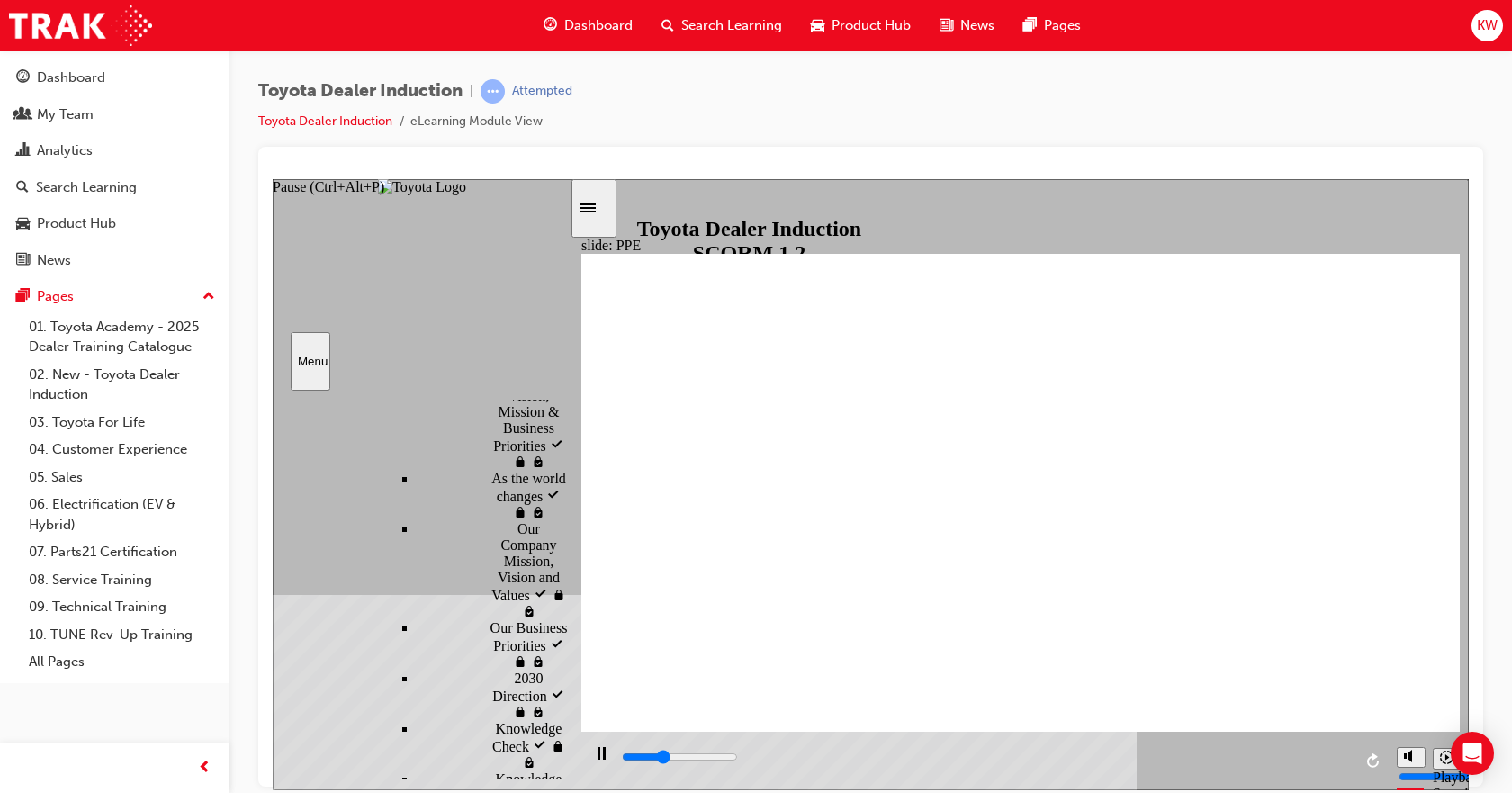
click at [597, 758] on icon "Pause (Ctrl+Alt+P)" at bounding box center [601, 752] width 8 height 13
click at [594, 759] on icon "Play (Ctrl+Alt+P)" at bounding box center [600, 753] width 12 height 14
click at [597, 758] on rect "Pause (Ctrl+Alt+P)" at bounding box center [598, 752] width 3 height 13
click at [597, 751] on icon "Play (Ctrl+Alt+P)" at bounding box center [600, 753] width 13 height 14
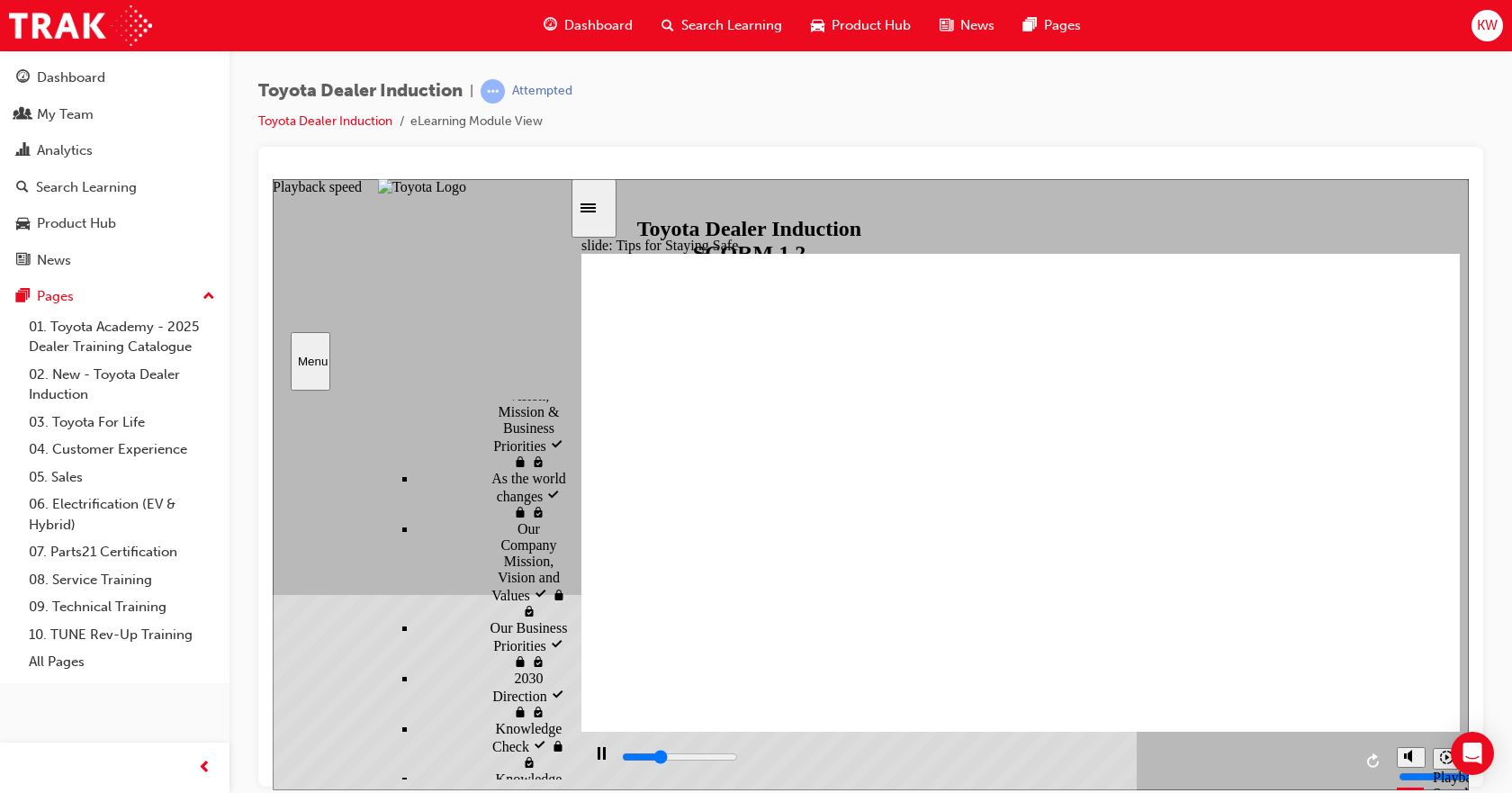
click at [1446, 758] on icon "Playback speed" at bounding box center [1446, 756] width 14 height 14
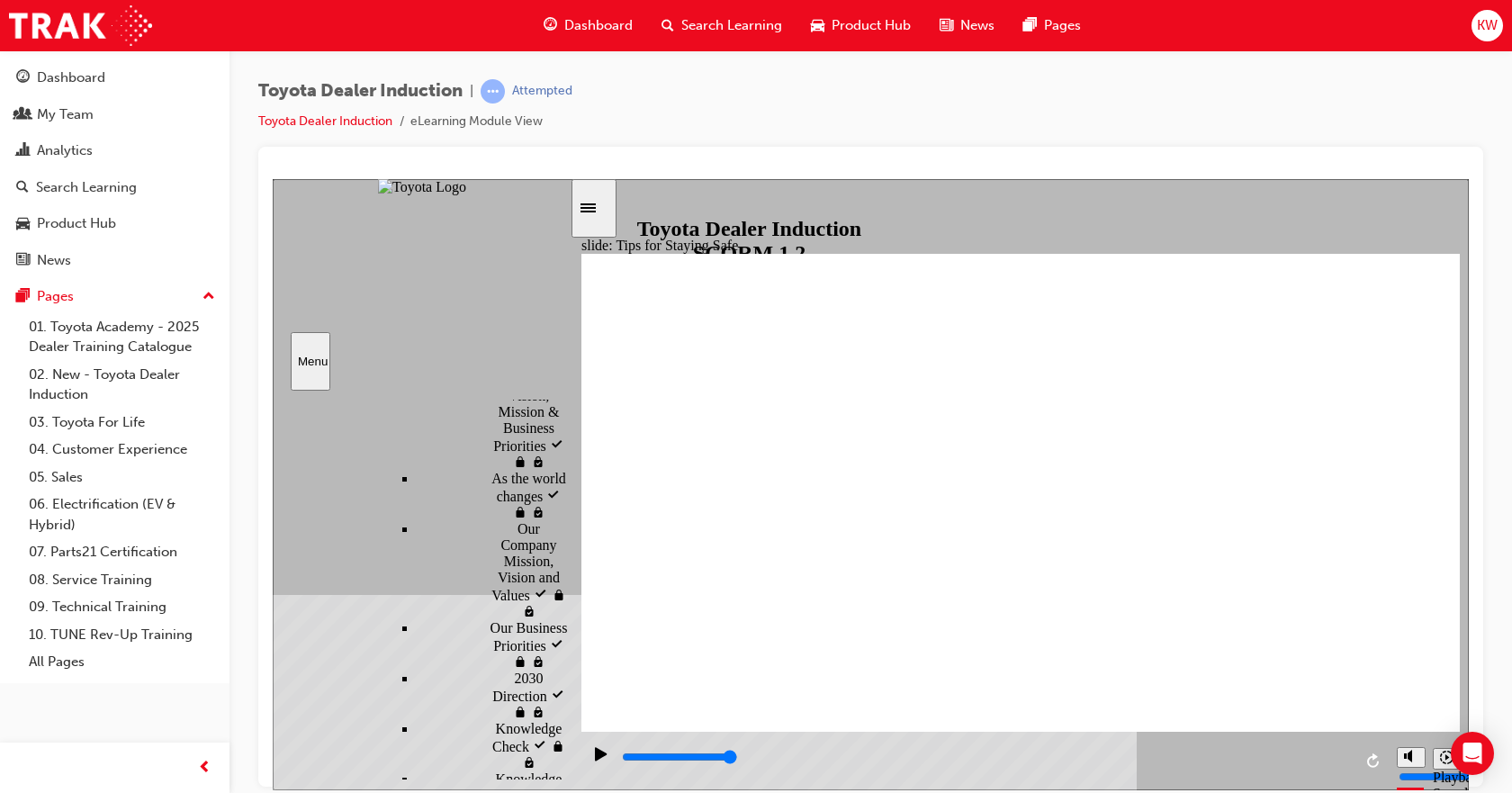
drag, startPoint x: 1061, startPoint y: 547, endPoint x: 1231, endPoint y: 566, distance: 171.1
type input "5000"
